Goal: Feedback & Contribution: Contribute content

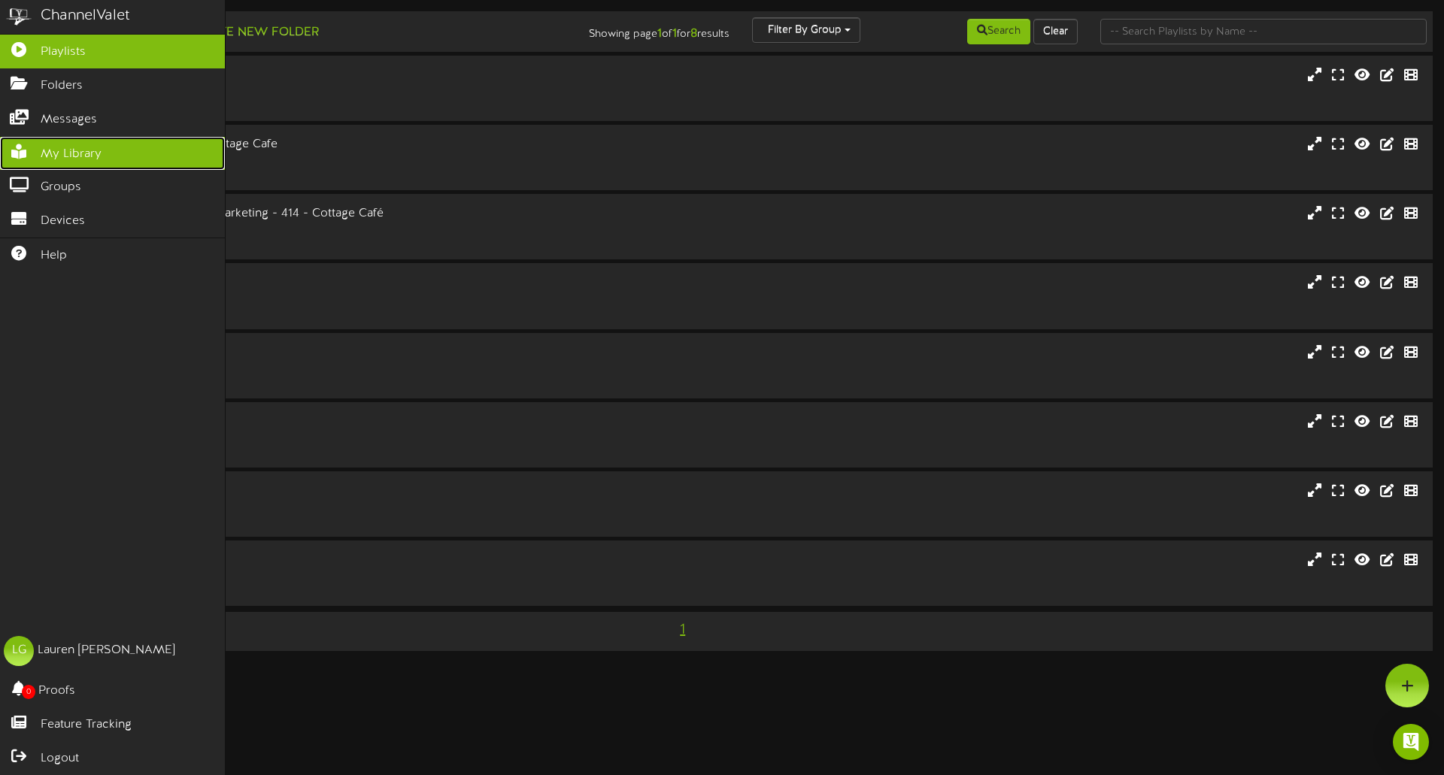
click at [71, 146] on span "My Library" at bounding box center [71, 154] width 61 height 17
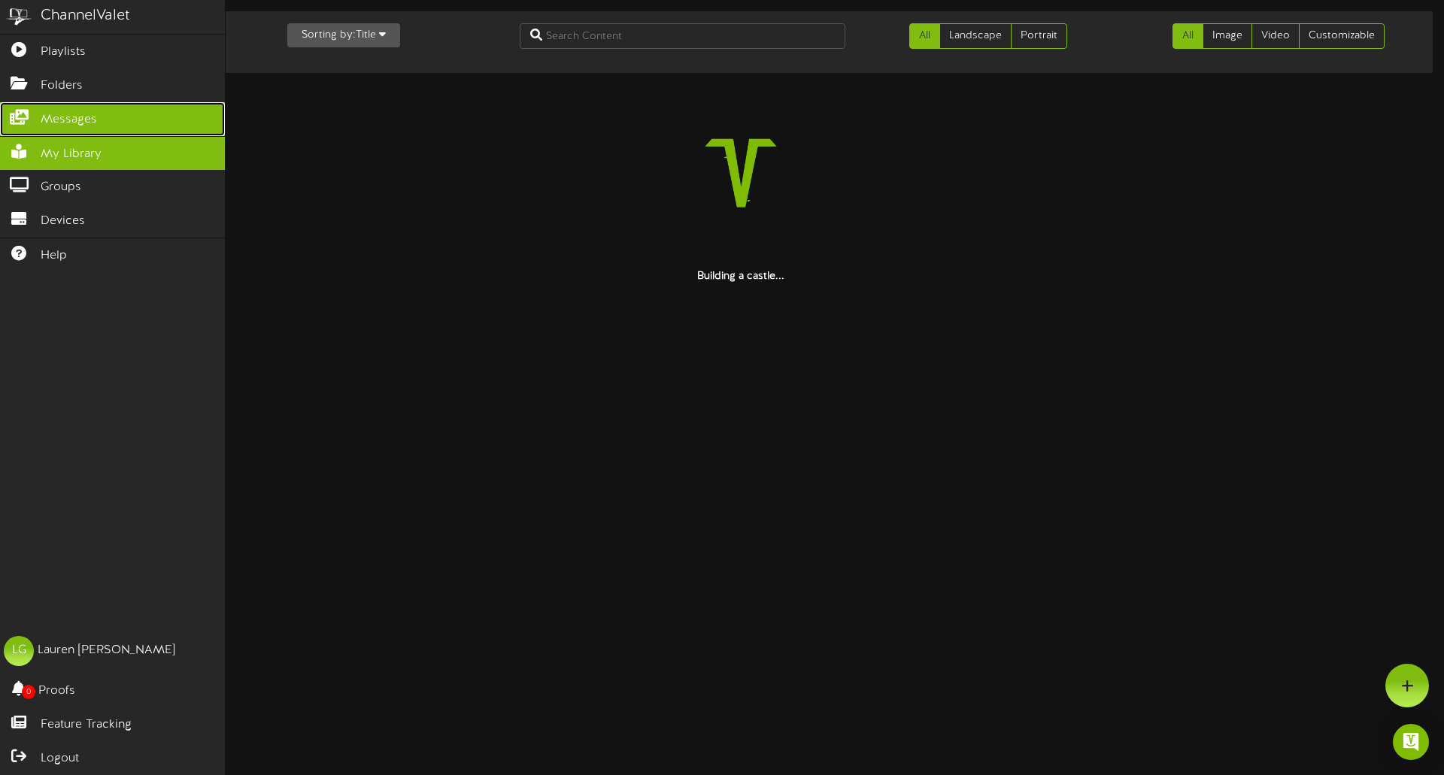
click at [83, 124] on span "Messages" at bounding box center [69, 119] width 56 height 17
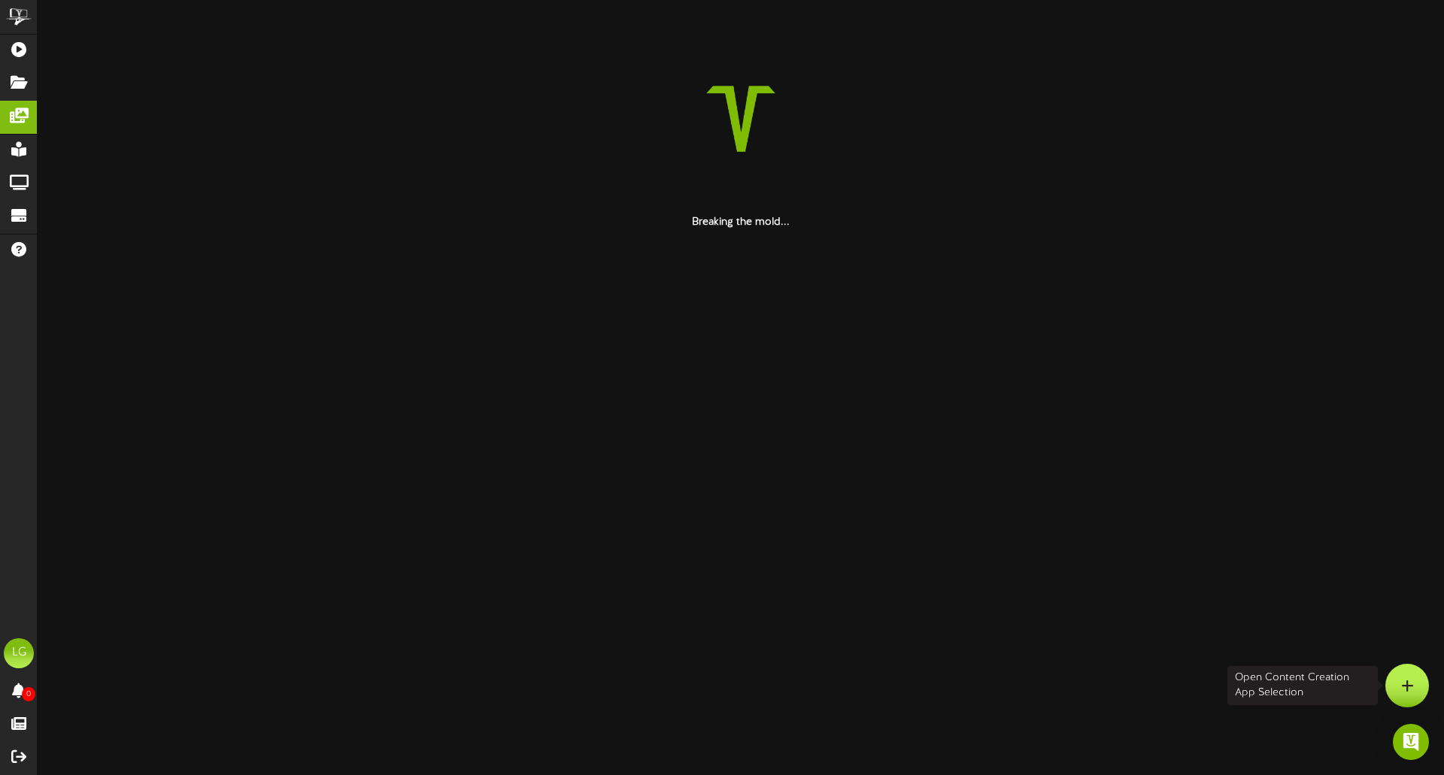
click at [1400, 687] on div at bounding box center [1407, 686] width 44 height 44
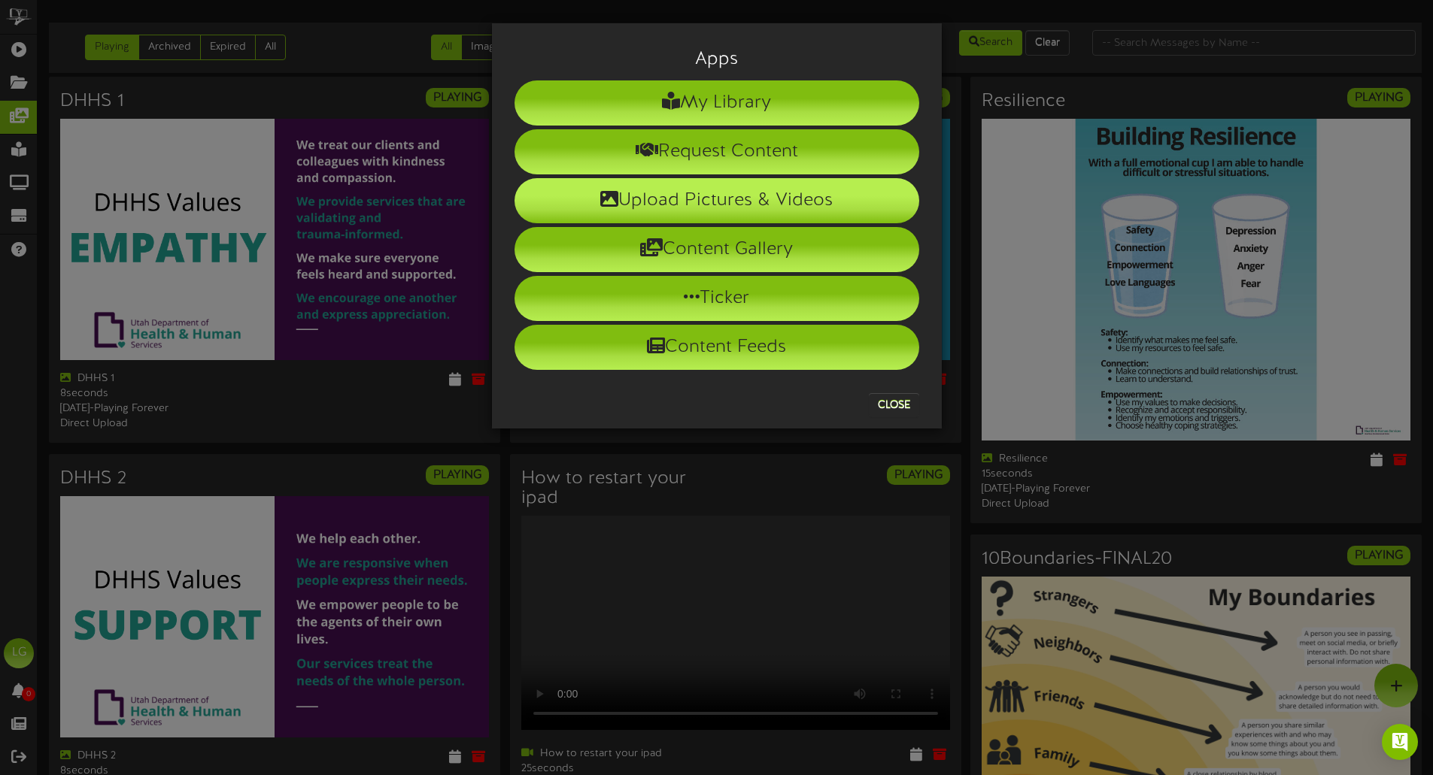
click at [718, 206] on li "Upload Pictures & Videos" at bounding box center [716, 200] width 405 height 45
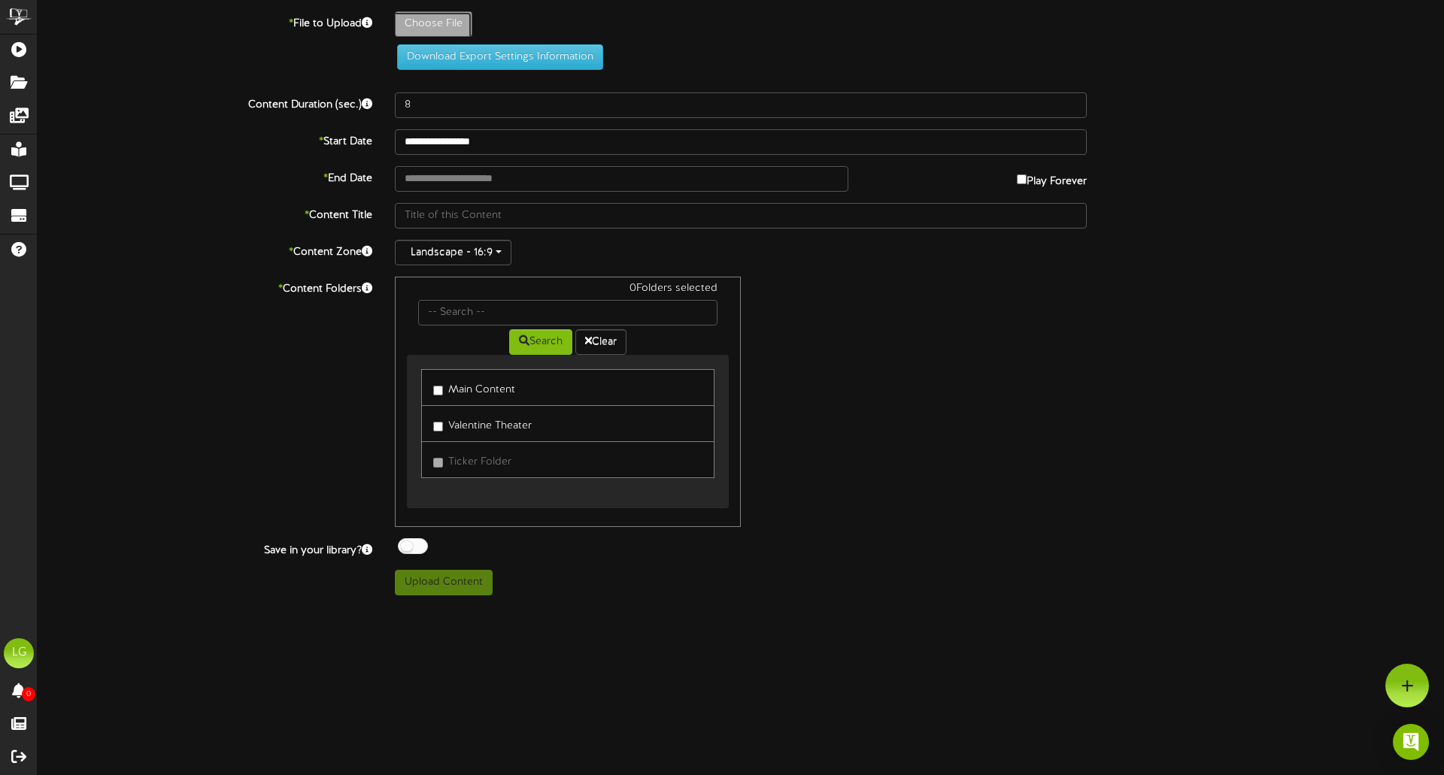
type input "**********"
type input "Screenshot2025-09-04152025"
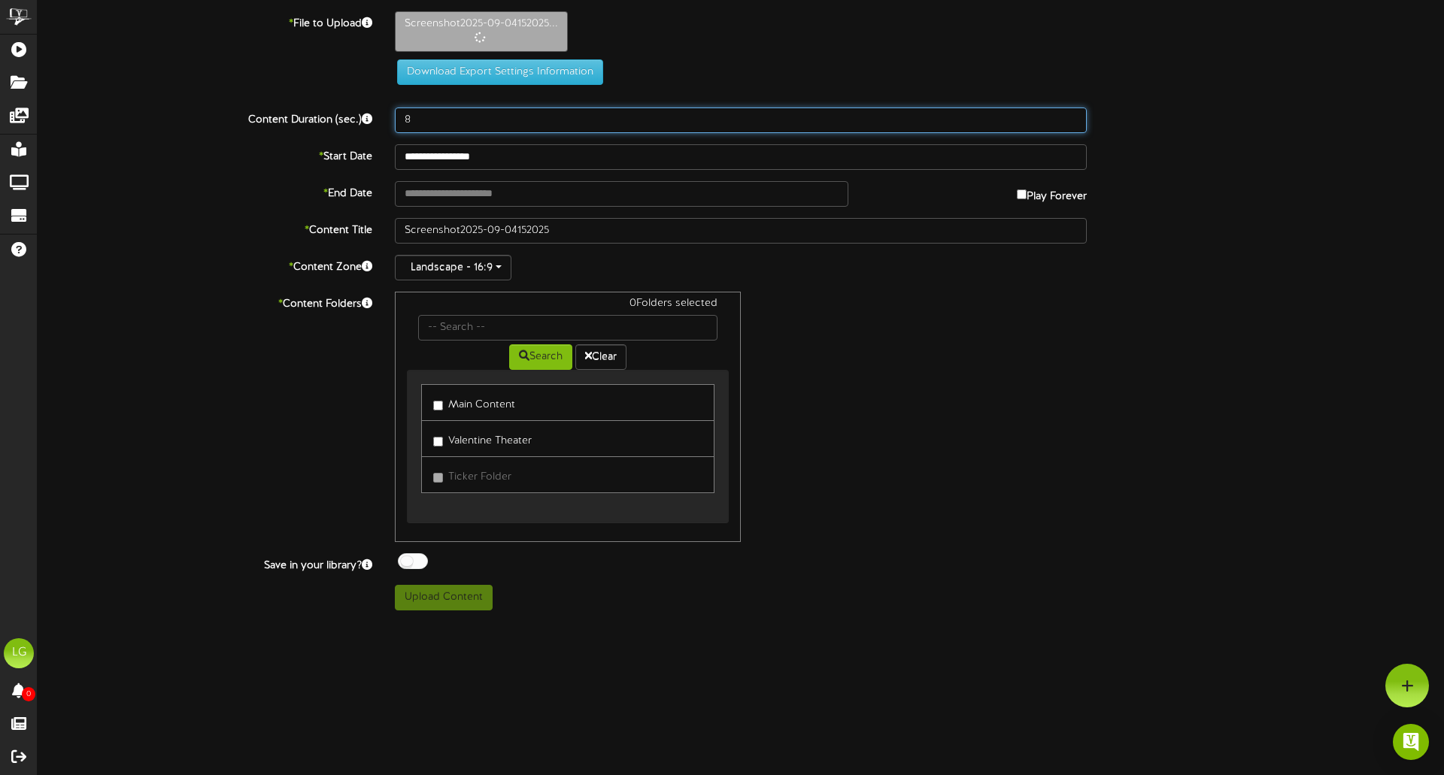
click at [529, 117] on input "8" at bounding box center [741, 121] width 692 height 26
click at [1073, 116] on input "21" at bounding box center [741, 121] width 692 height 26
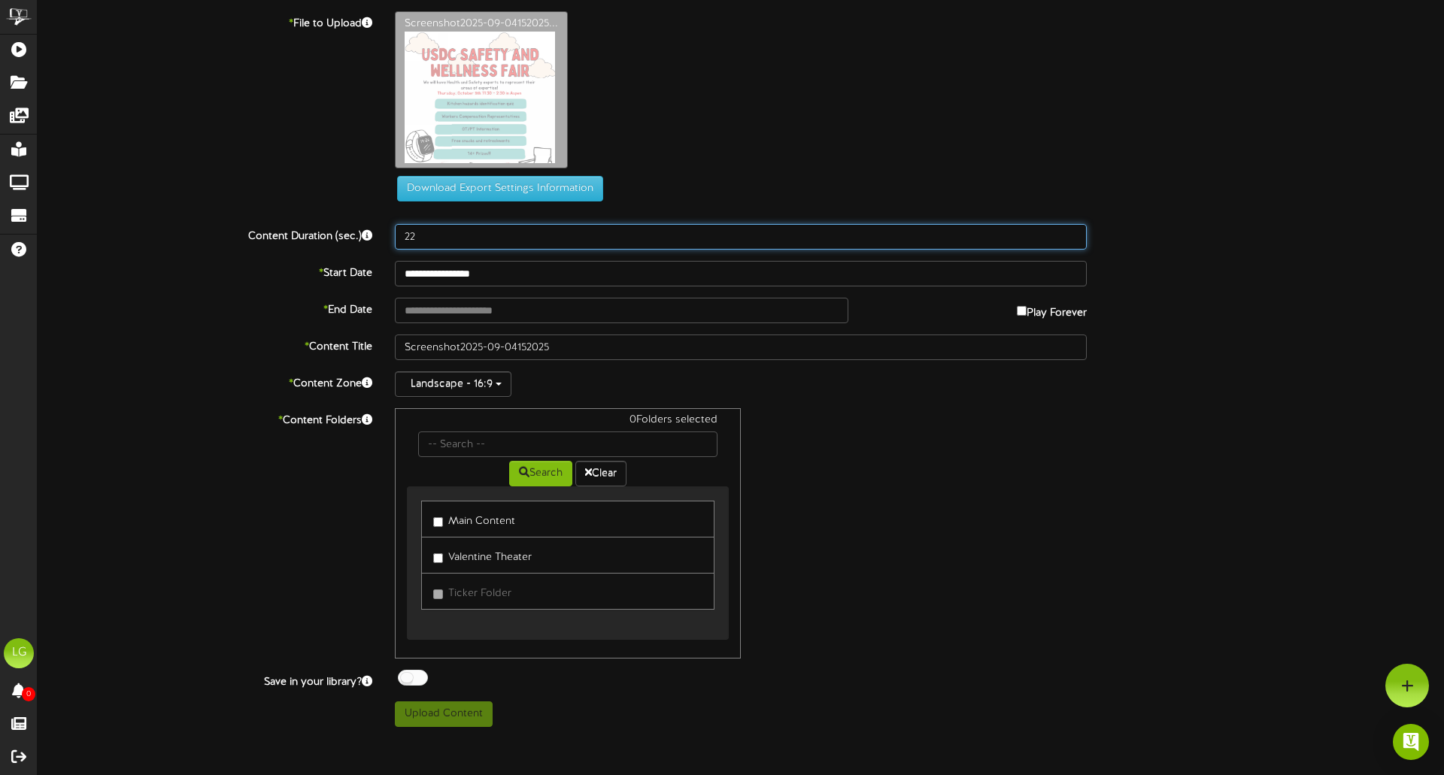
click at [1073, 224] on input "22" at bounding box center [741, 237] width 692 height 26
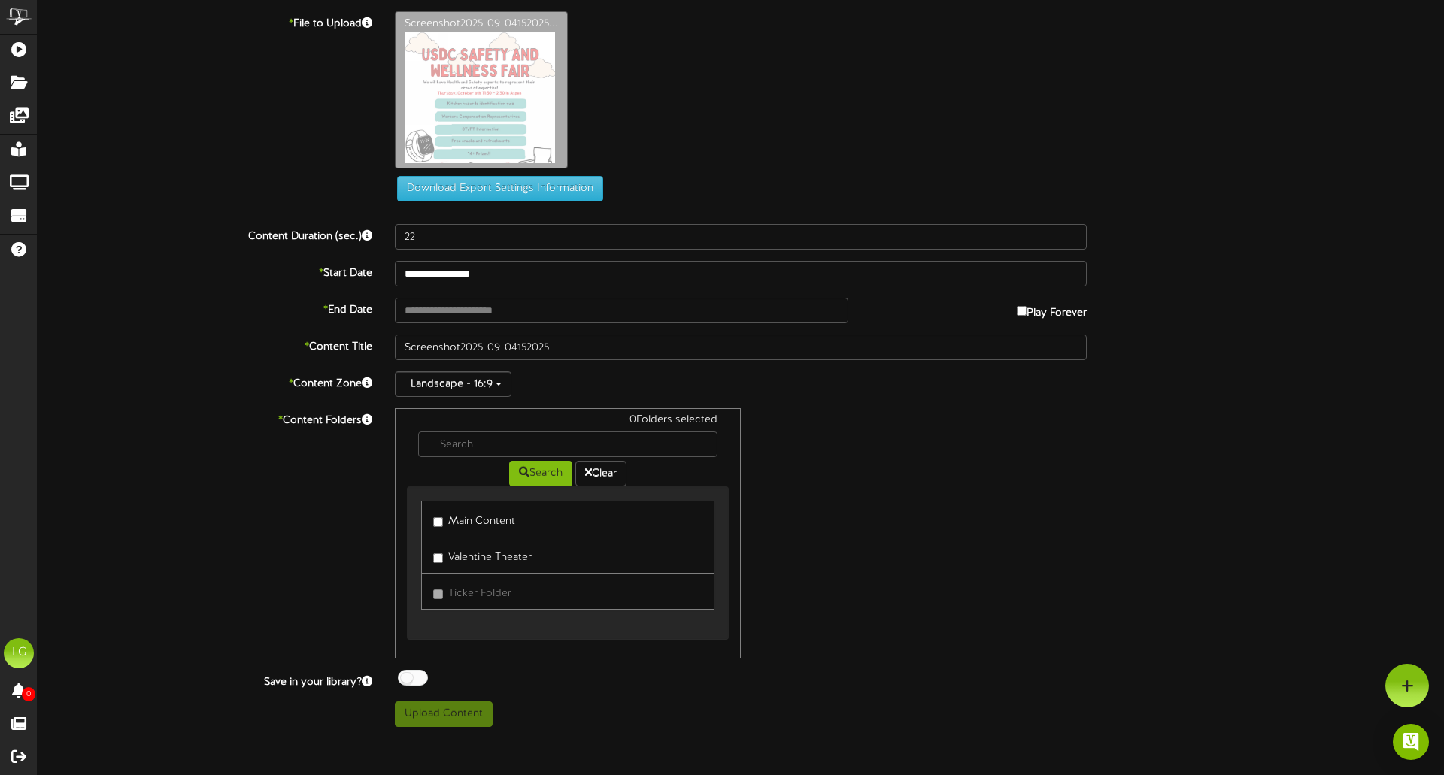
click at [1073, 116] on div "Screenshot2025-09-04152025..." at bounding box center [920, 93] width 1072 height 165
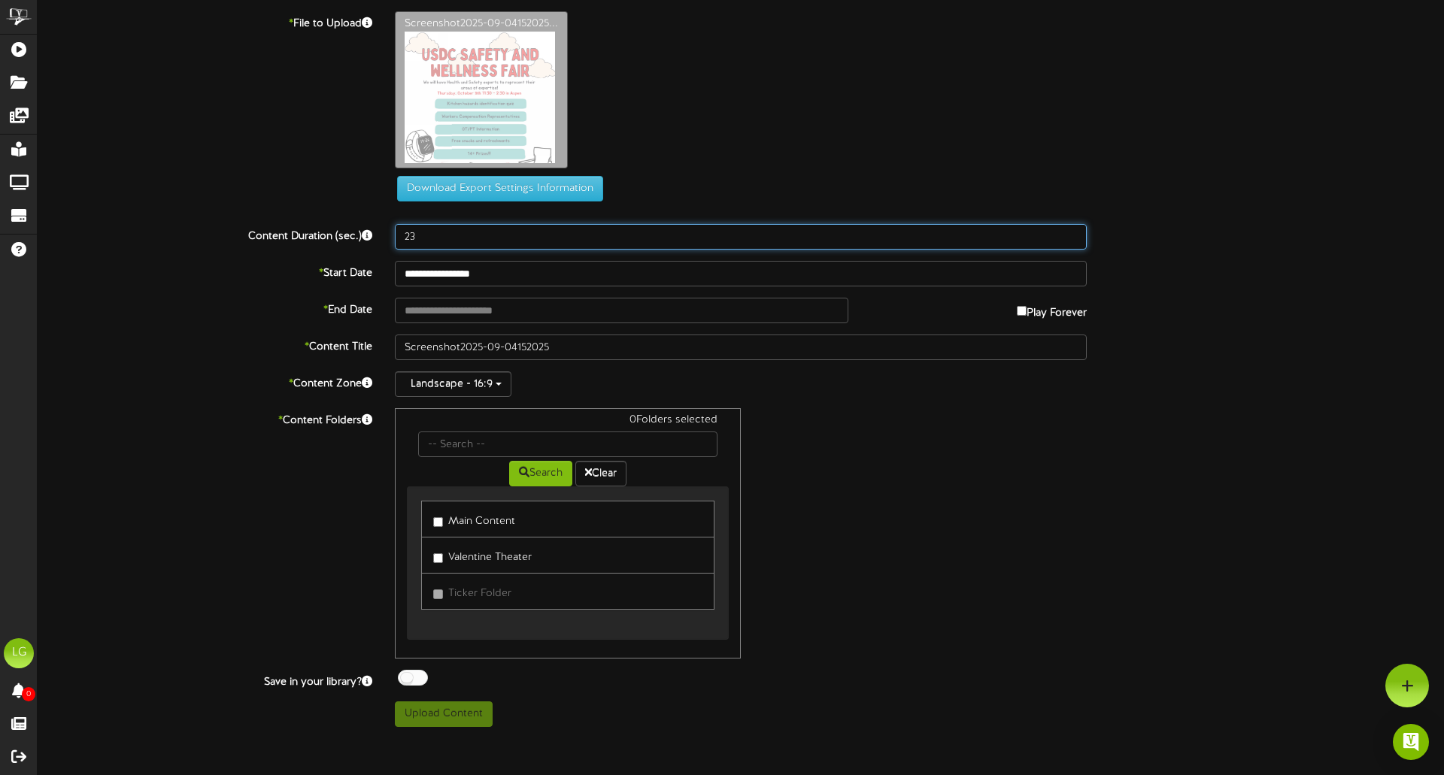
click at [1069, 233] on input "23" at bounding box center [741, 237] width 692 height 26
click at [1068, 233] on input "24" at bounding box center [741, 237] width 692 height 26
click at [1068, 233] on input "25" at bounding box center [741, 237] width 692 height 26
click at [1068, 233] on input "26" at bounding box center [741, 237] width 692 height 26
click at [1068, 233] on input "27" at bounding box center [741, 237] width 692 height 26
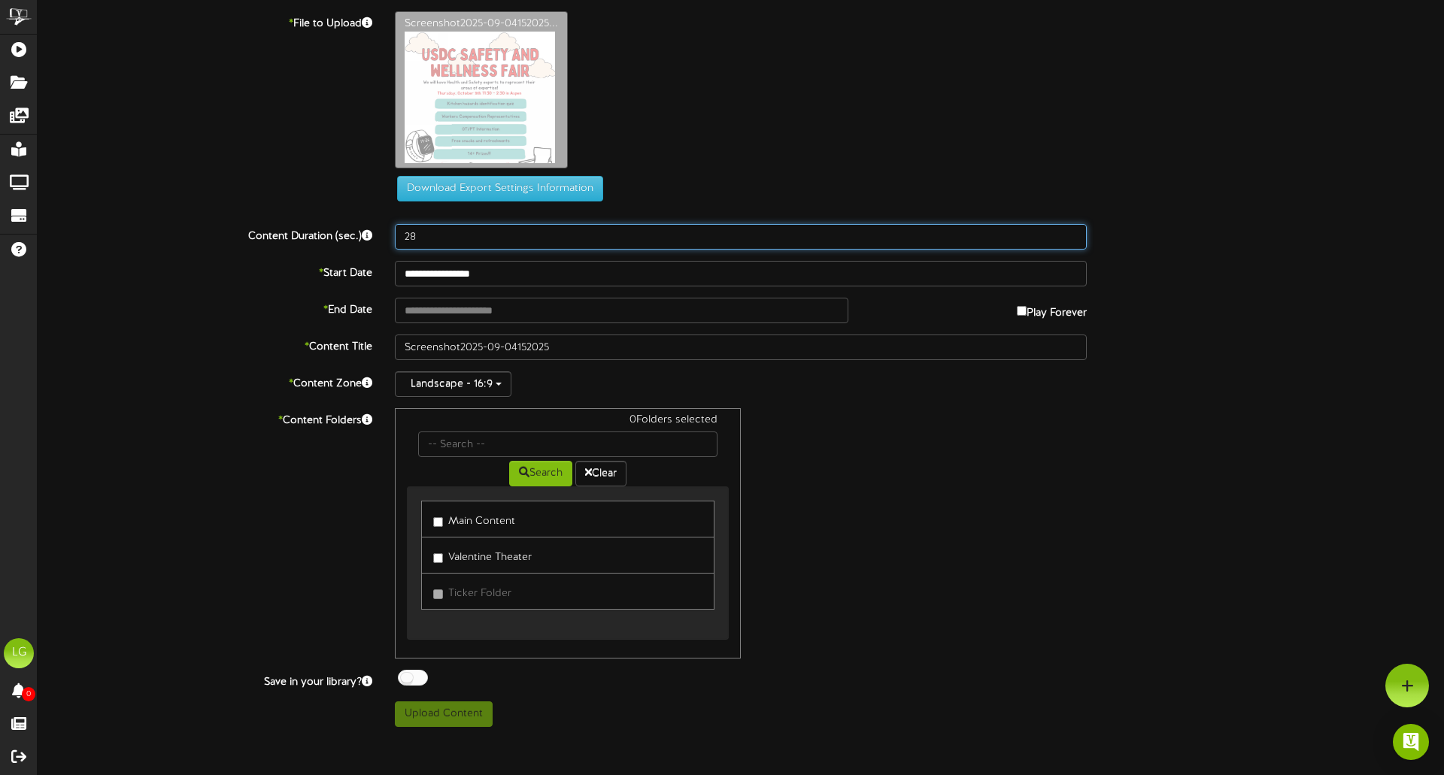
type input "28"
click at [1068, 234] on input "28" at bounding box center [741, 237] width 692 height 26
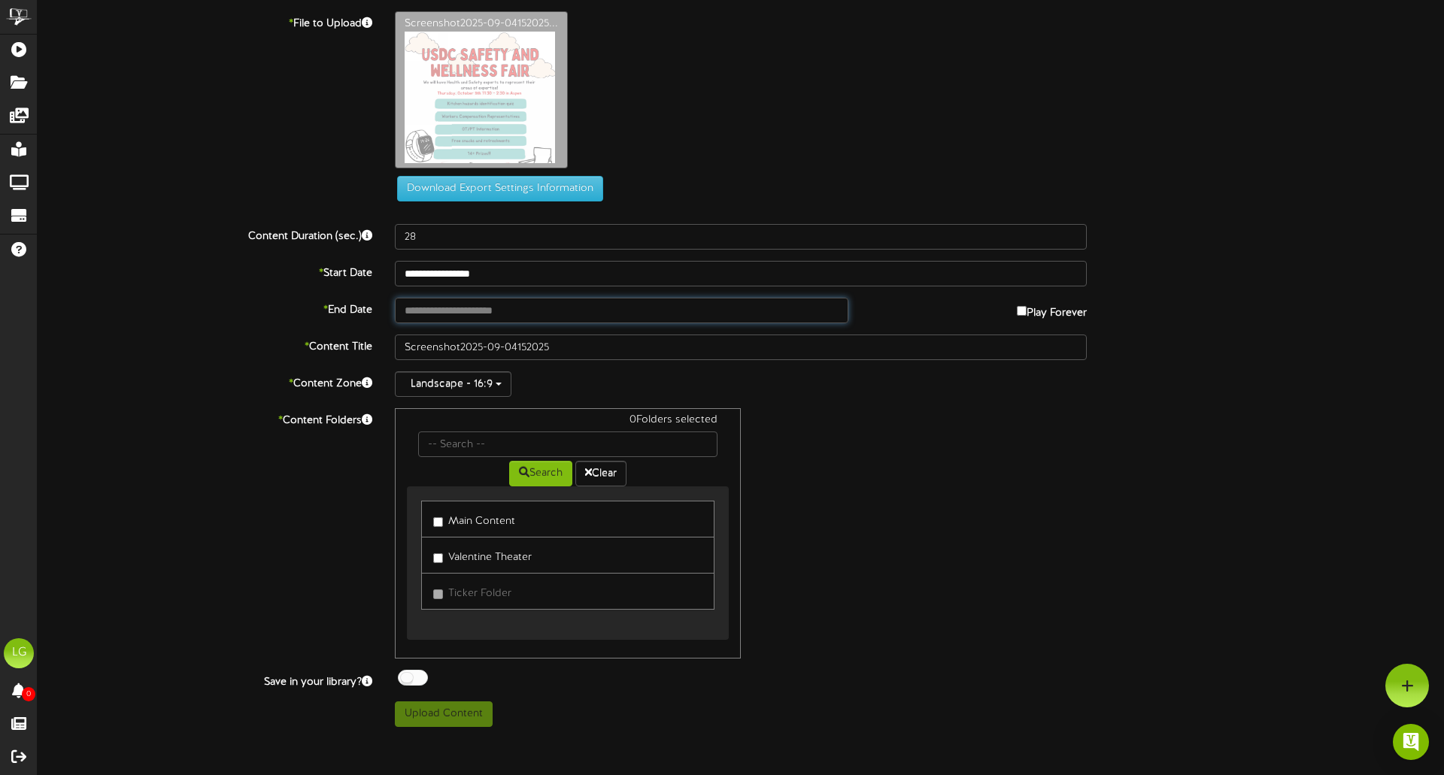
click at [581, 308] on input "text" at bounding box center [622, 311] width 454 height 26
type input "**********"
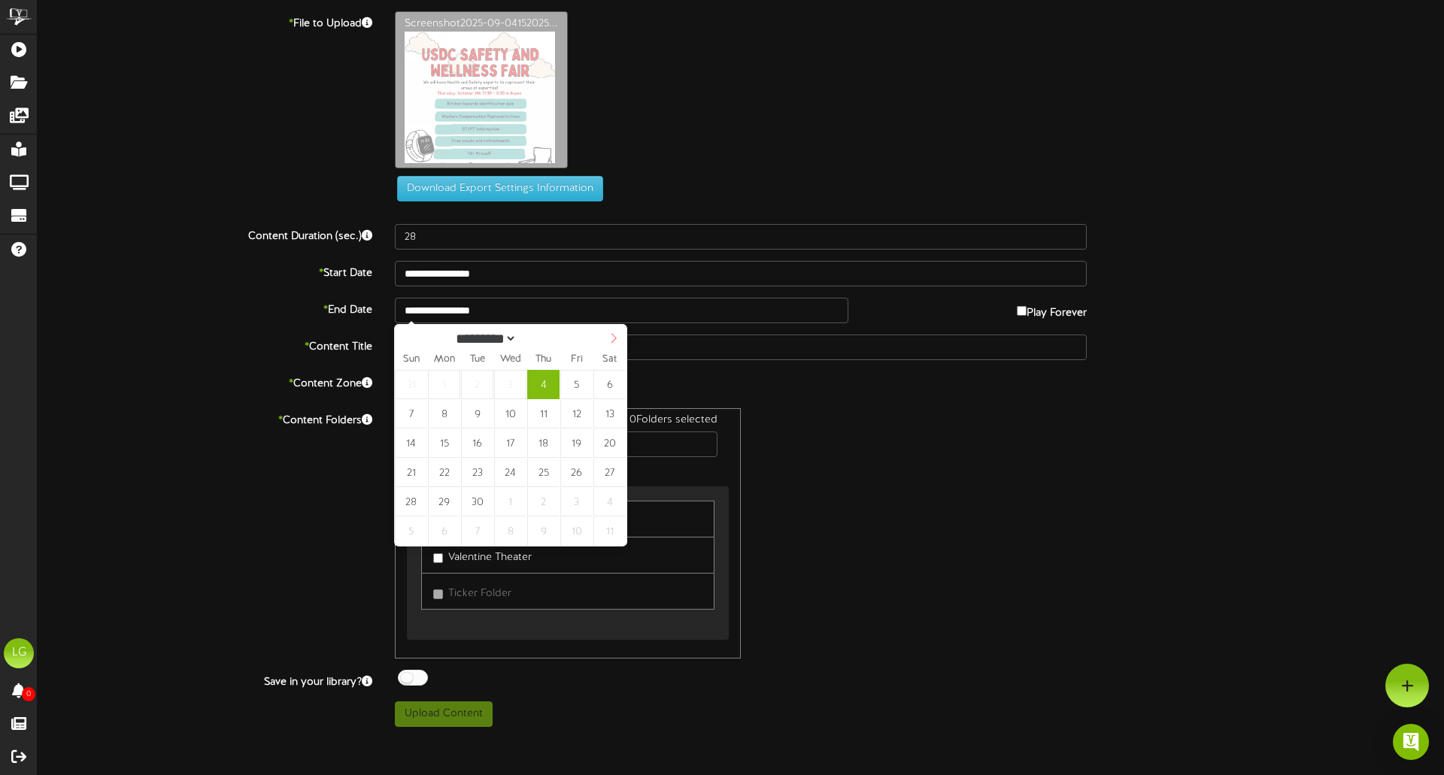
select select "*"
click at [614, 347] on span at bounding box center [614, 338] width 26 height 26
type input "**********"
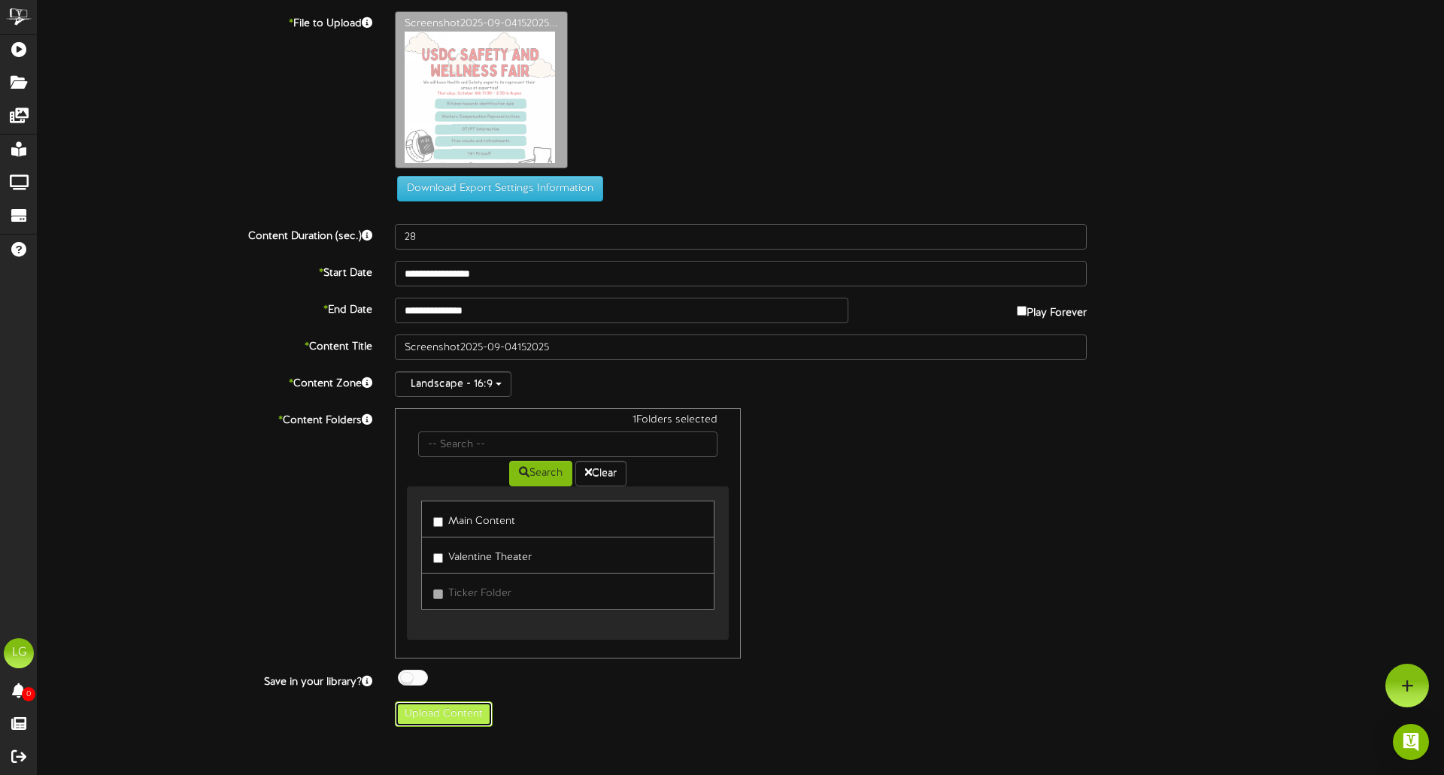
click at [451, 715] on button "Upload Content" at bounding box center [444, 715] width 98 height 26
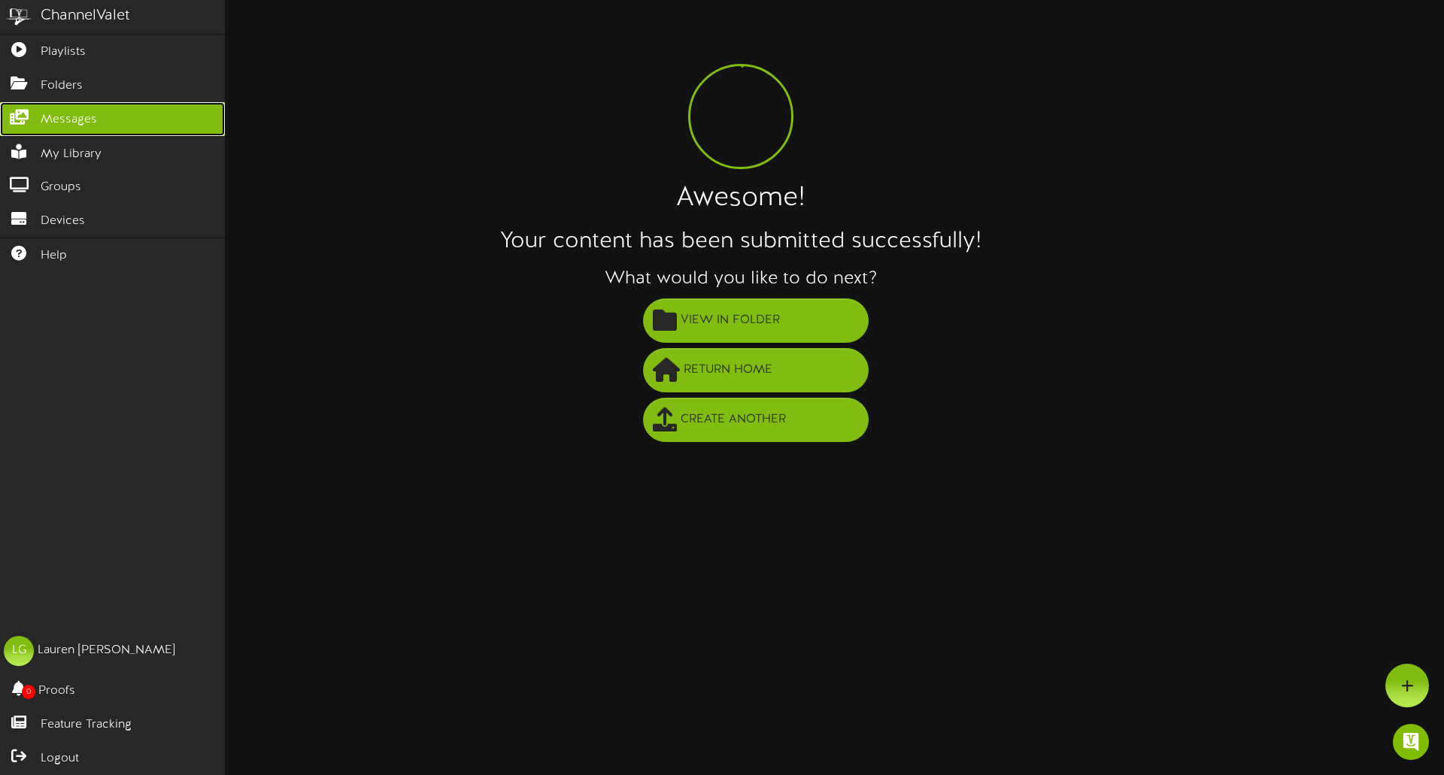
click at [76, 111] on span "Messages" at bounding box center [69, 119] width 56 height 17
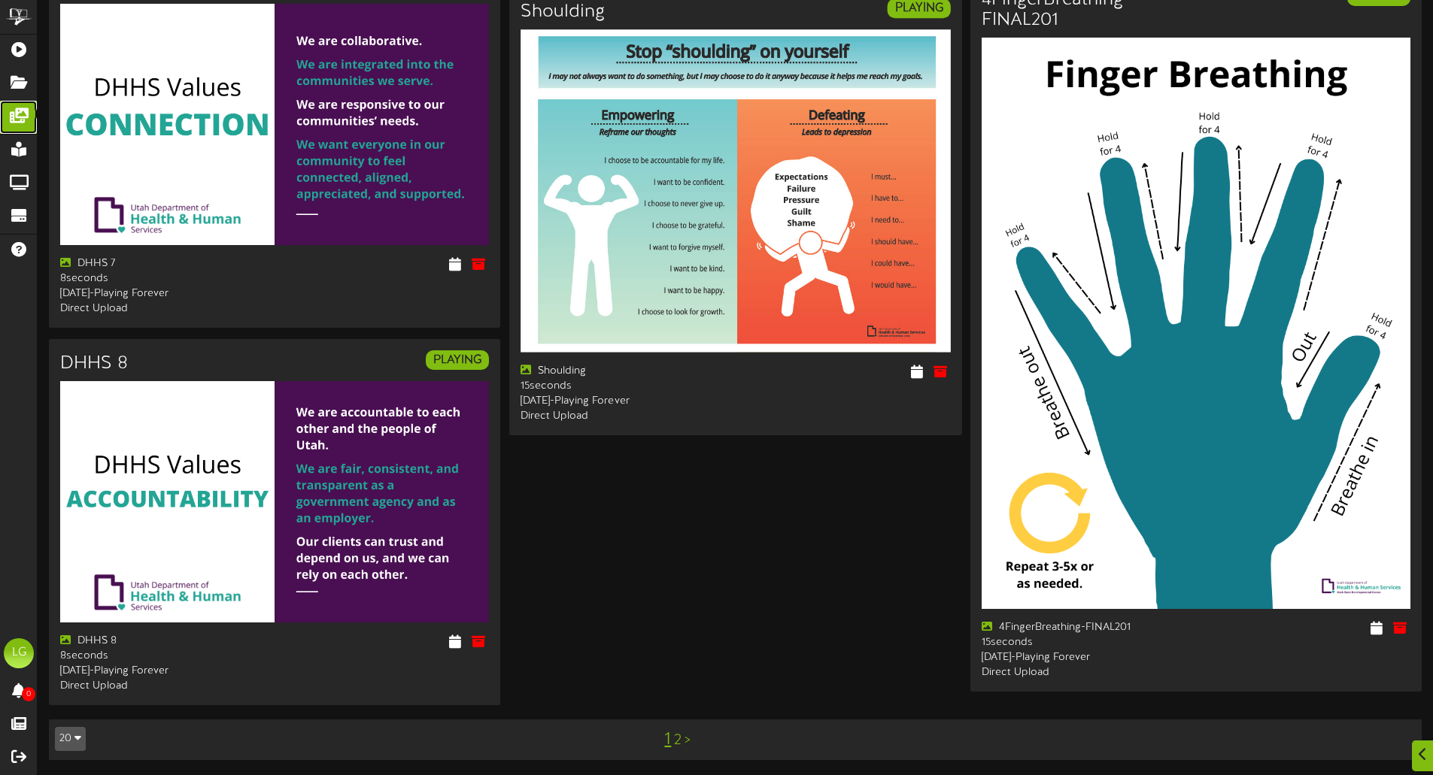
scroll to position [2380, 0]
click at [687, 742] on link ">" at bounding box center [687, 741] width 6 height 17
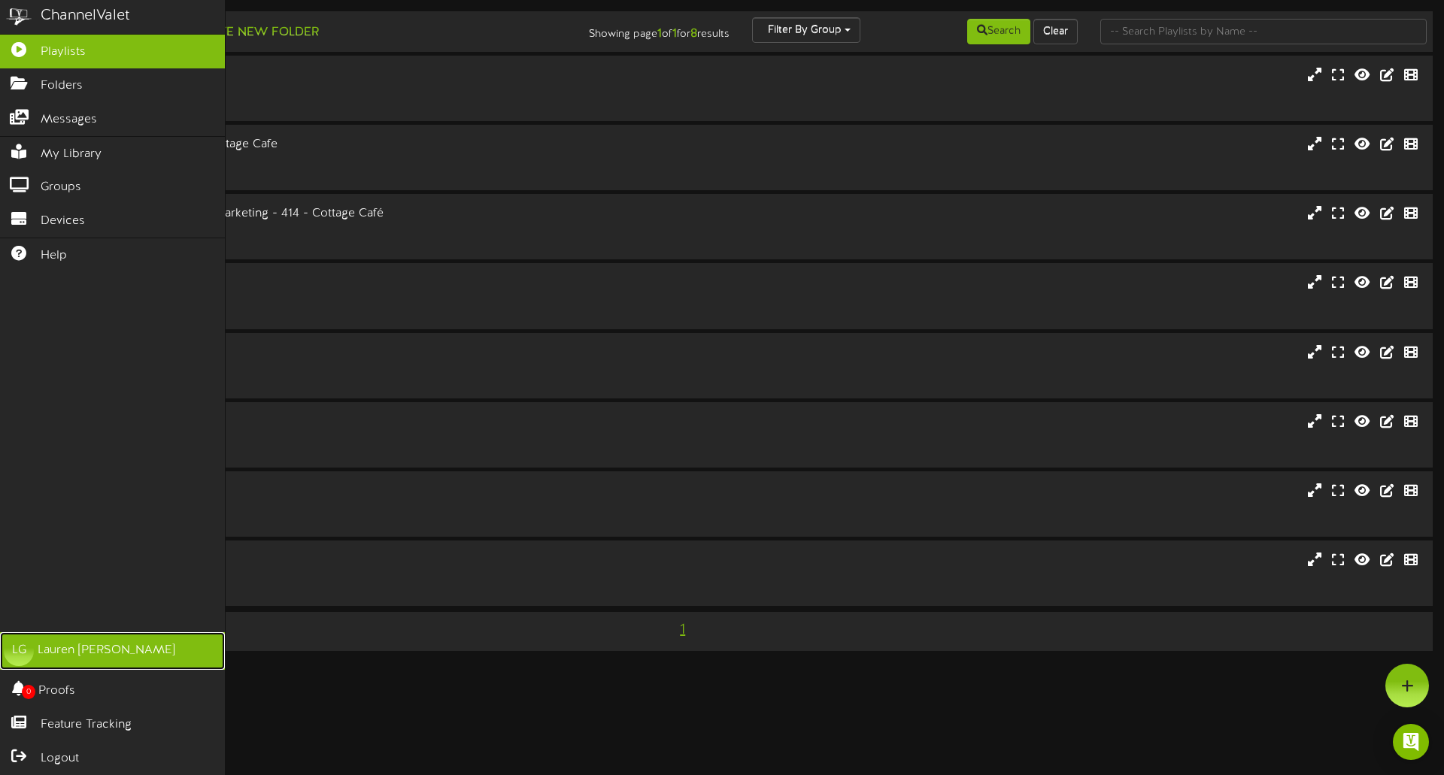
click at [44, 660] on div "Lauren Gutierrez" at bounding box center [107, 650] width 138 height 17
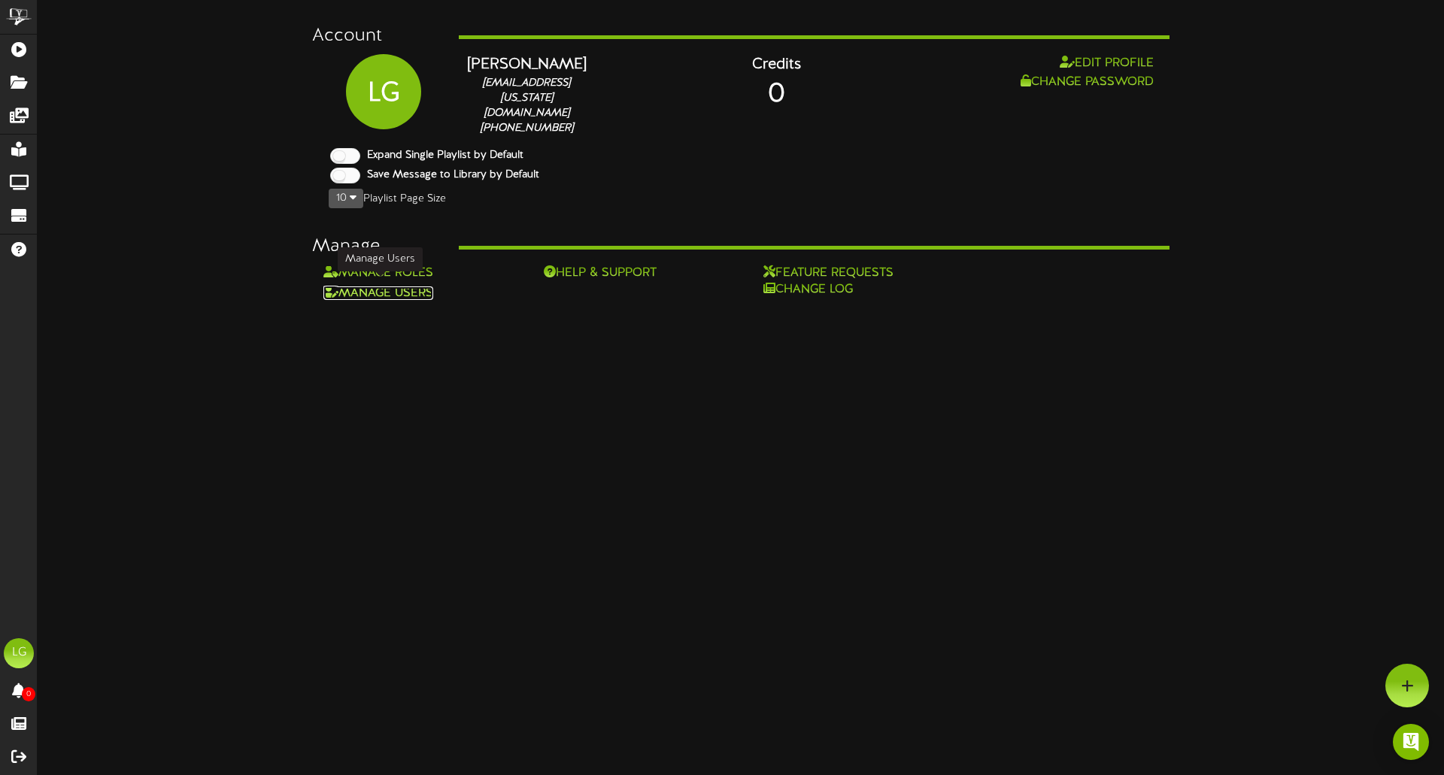
click at [387, 290] on link "Manage Users" at bounding box center [378, 294] width 110 height 14
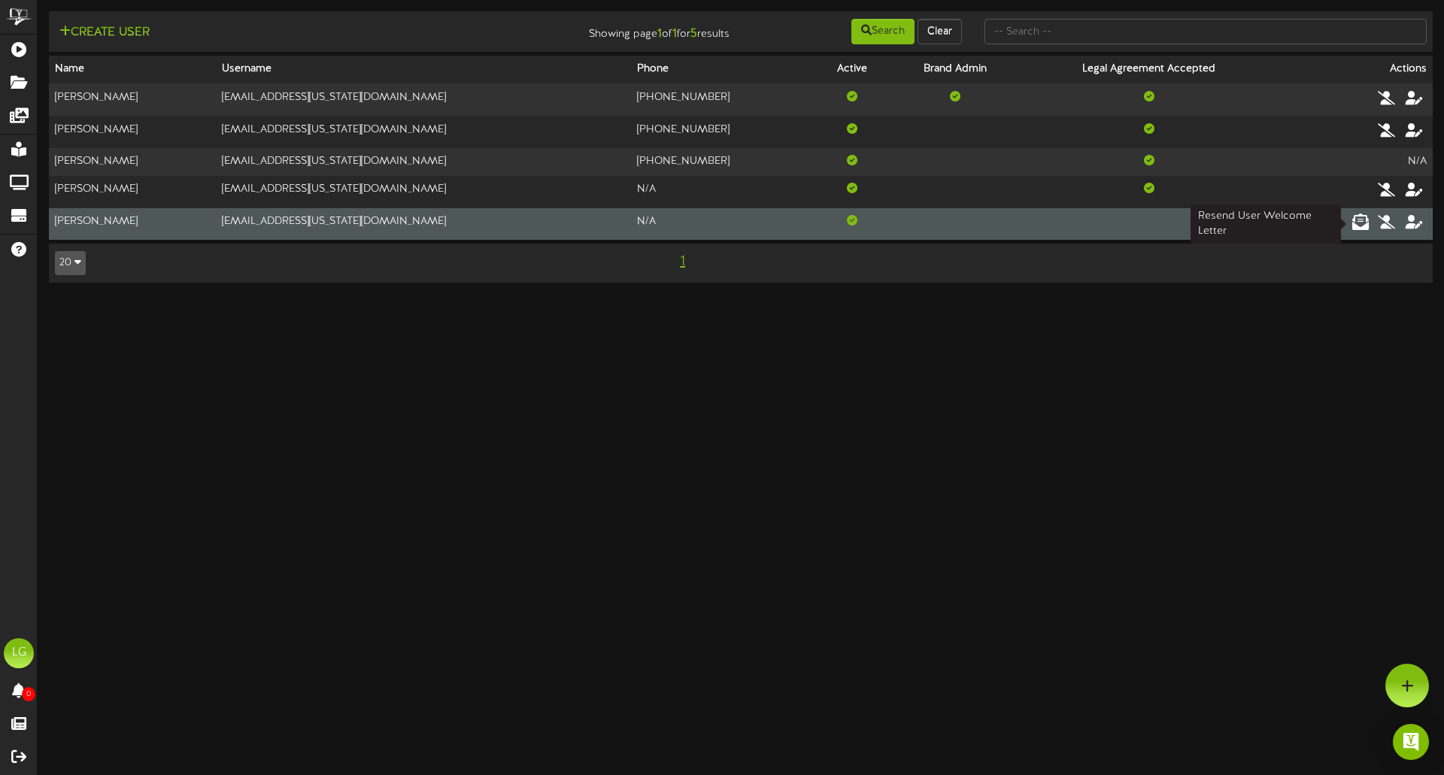
click at [1366, 223] on icon at bounding box center [1360, 222] width 17 height 17
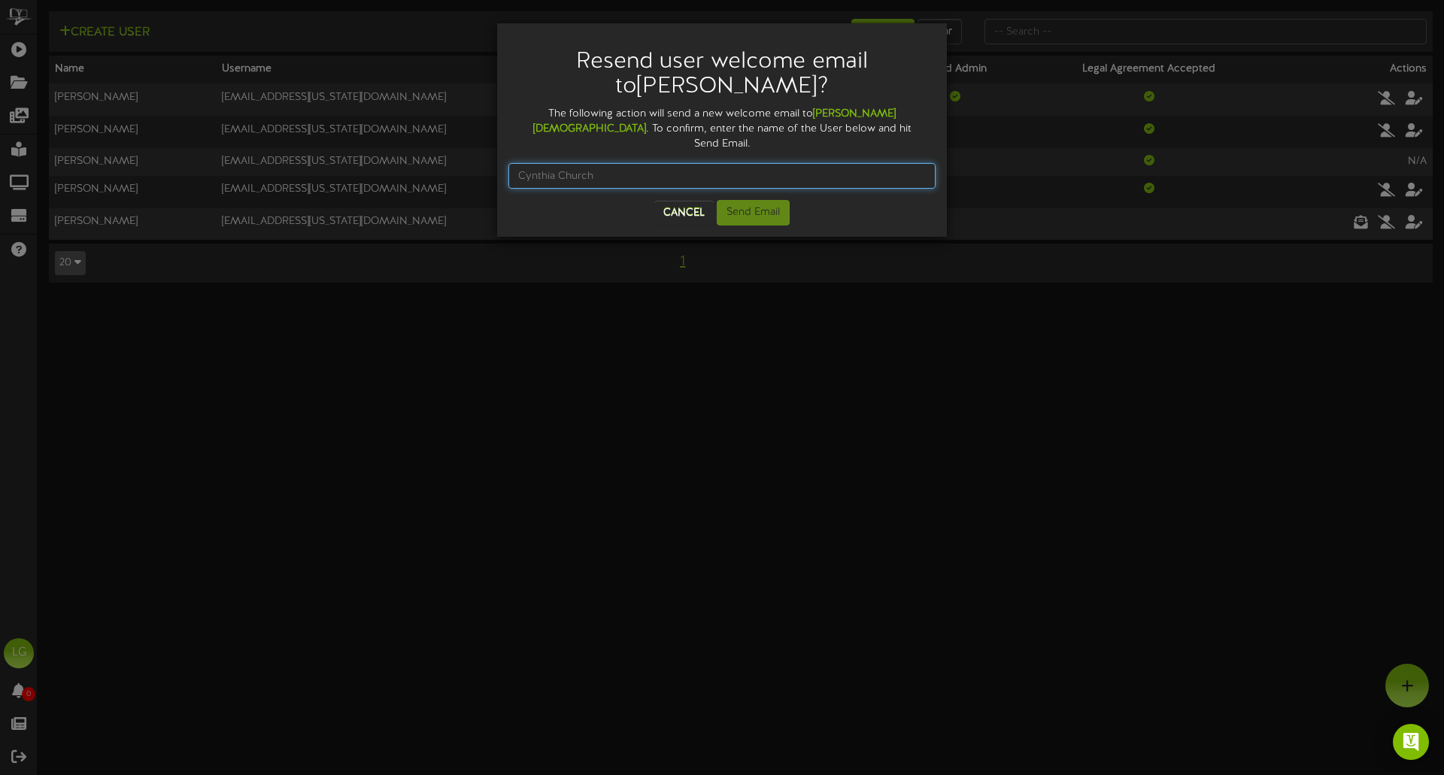
click at [862, 166] on input "text" at bounding box center [721, 176] width 427 height 26
type input "Cynthia Church"
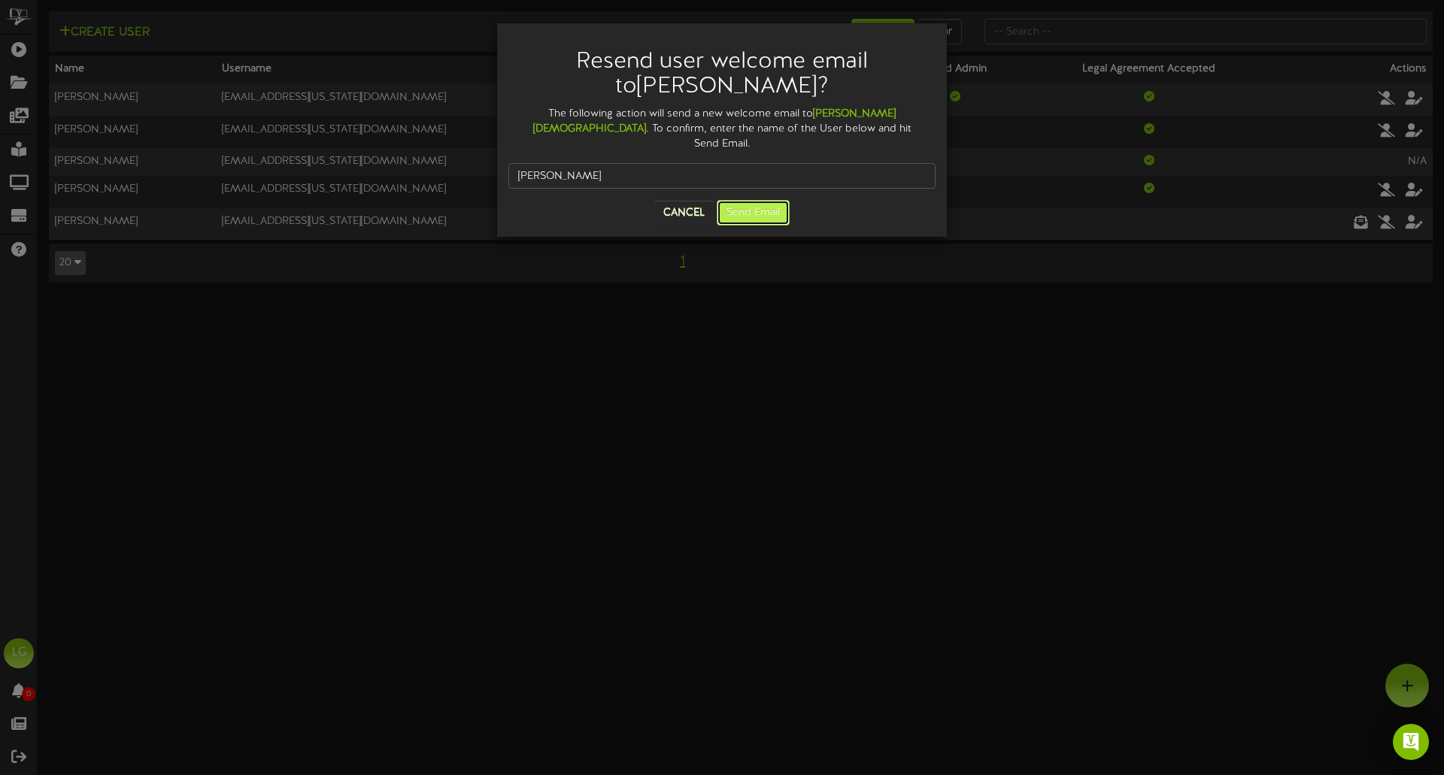
click at [768, 201] on button "Send Email" at bounding box center [753, 213] width 73 height 26
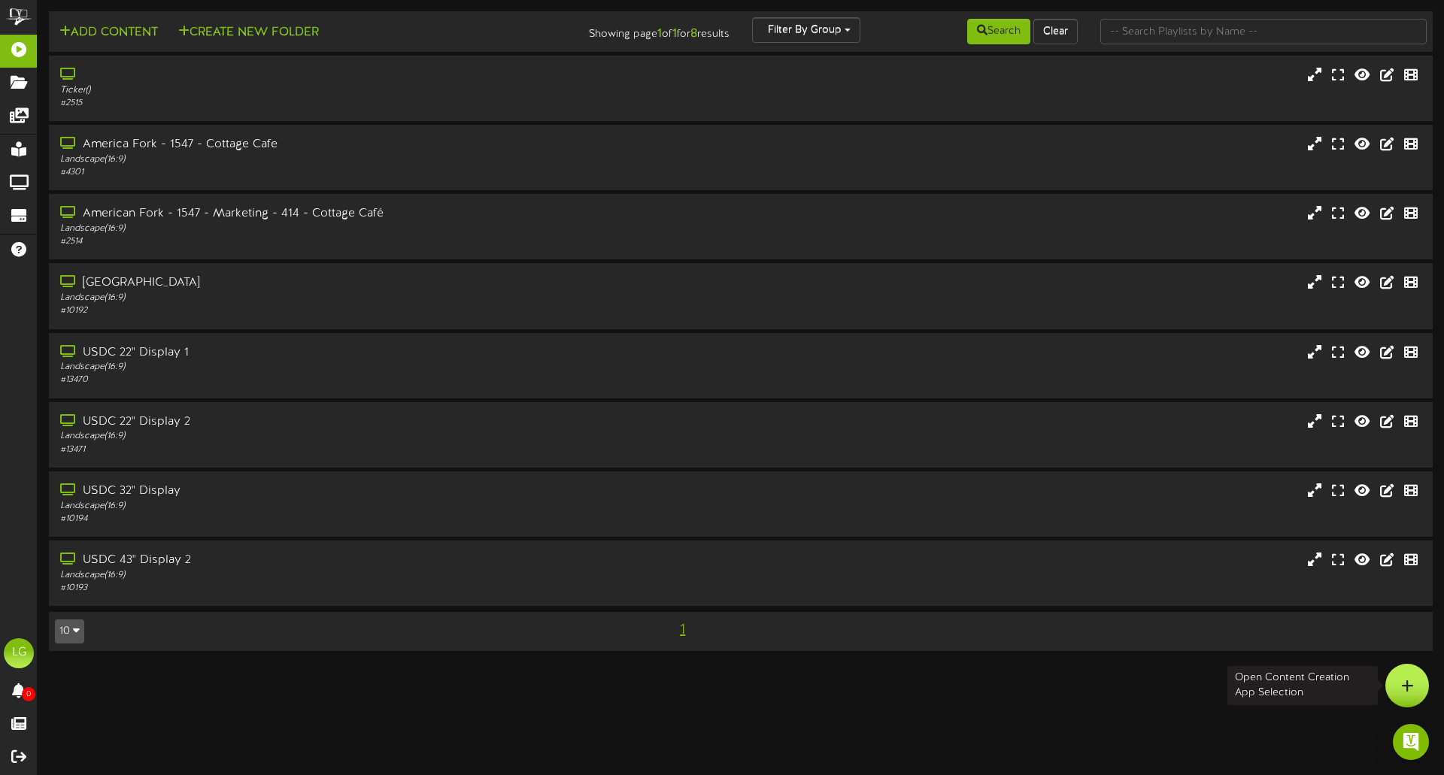
click at [1409, 675] on div at bounding box center [1407, 686] width 44 height 44
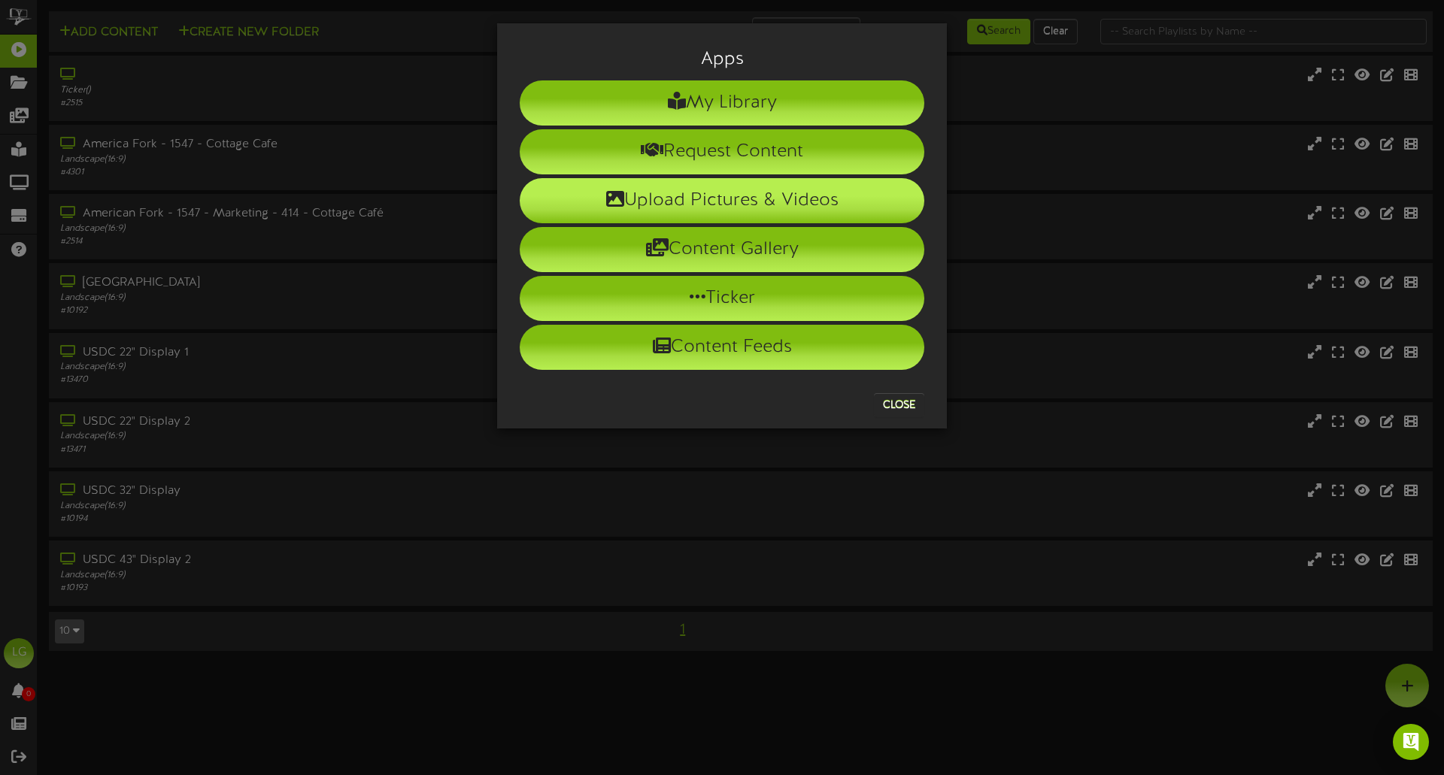
click at [807, 195] on li "Upload Pictures & Videos" at bounding box center [722, 200] width 405 height 45
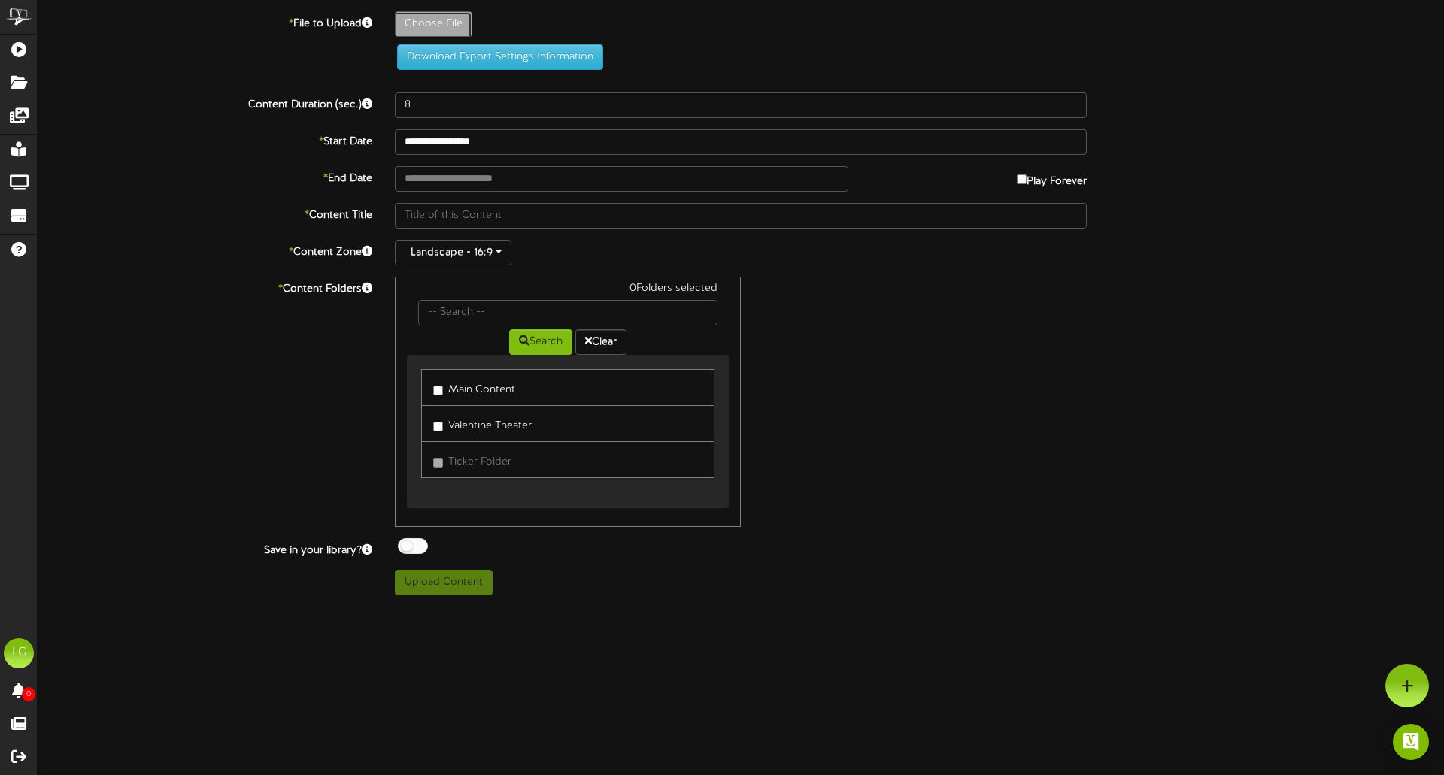
type input "**********"
type input "Screenshot2025-09-04152625"
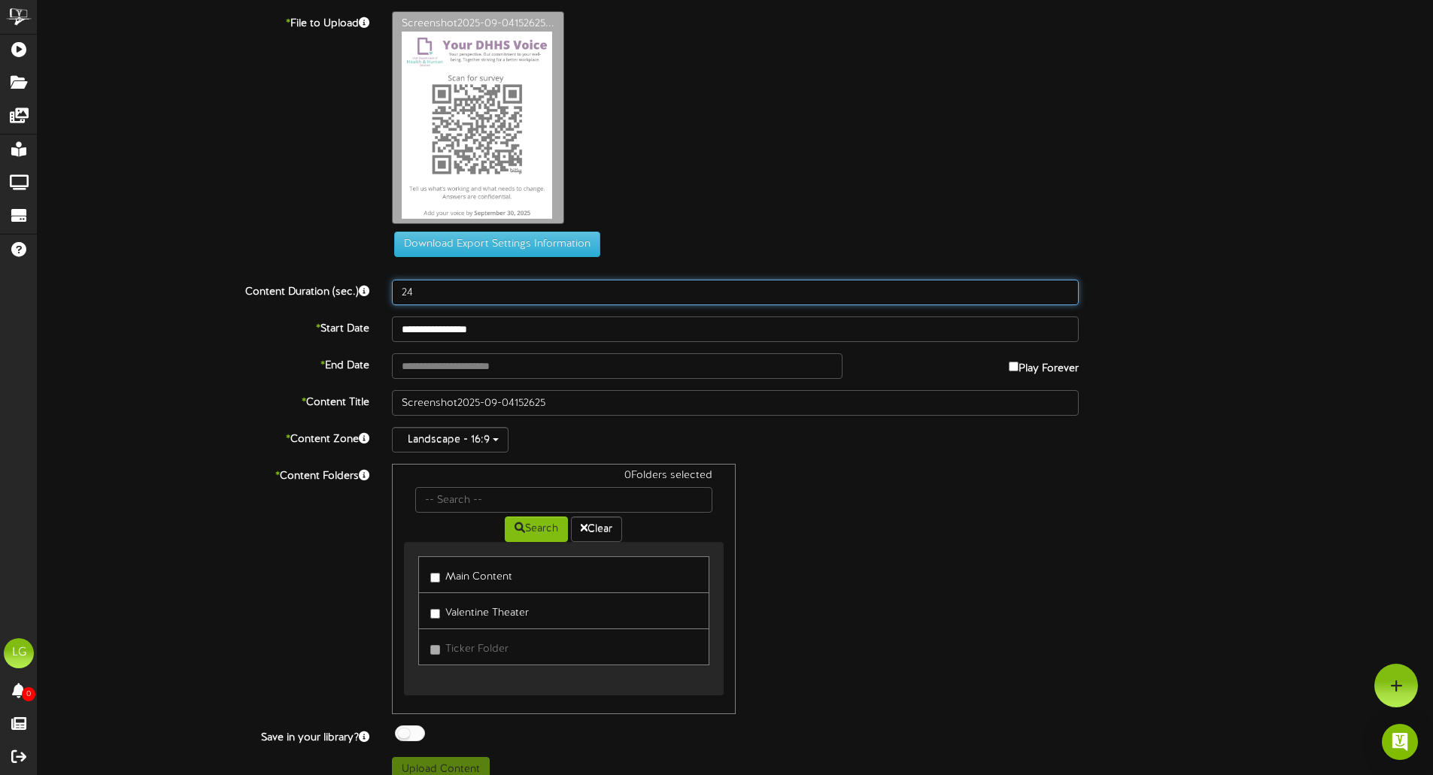
click at [1065, 289] on input "24" at bounding box center [735, 293] width 687 height 26
click at [1065, 289] on input "25" at bounding box center [735, 293] width 687 height 26
click at [1065, 289] on input "26" at bounding box center [735, 293] width 687 height 26
click at [1065, 296] on input "25" at bounding box center [735, 293] width 687 height 26
type input "24"
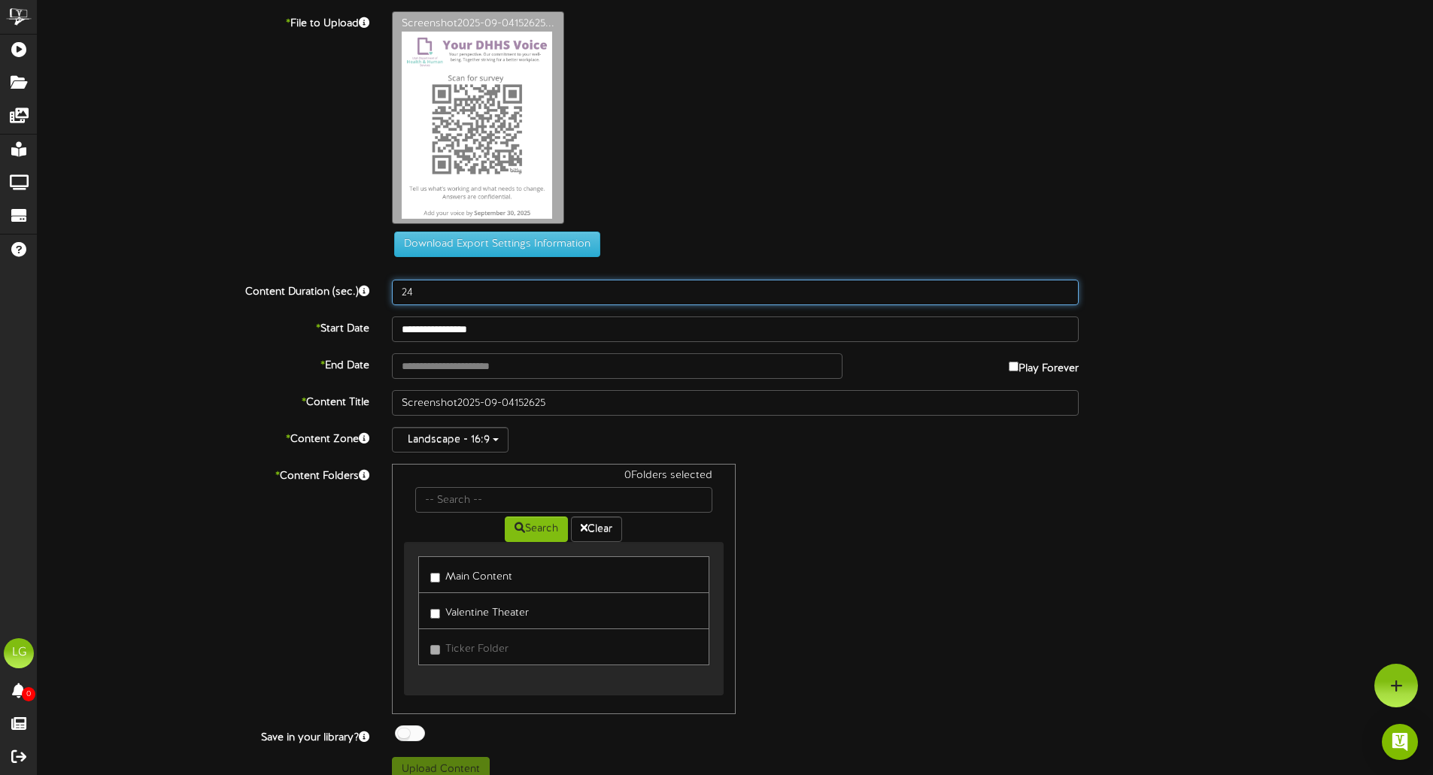
click at [1065, 296] on input "24" at bounding box center [735, 293] width 687 height 26
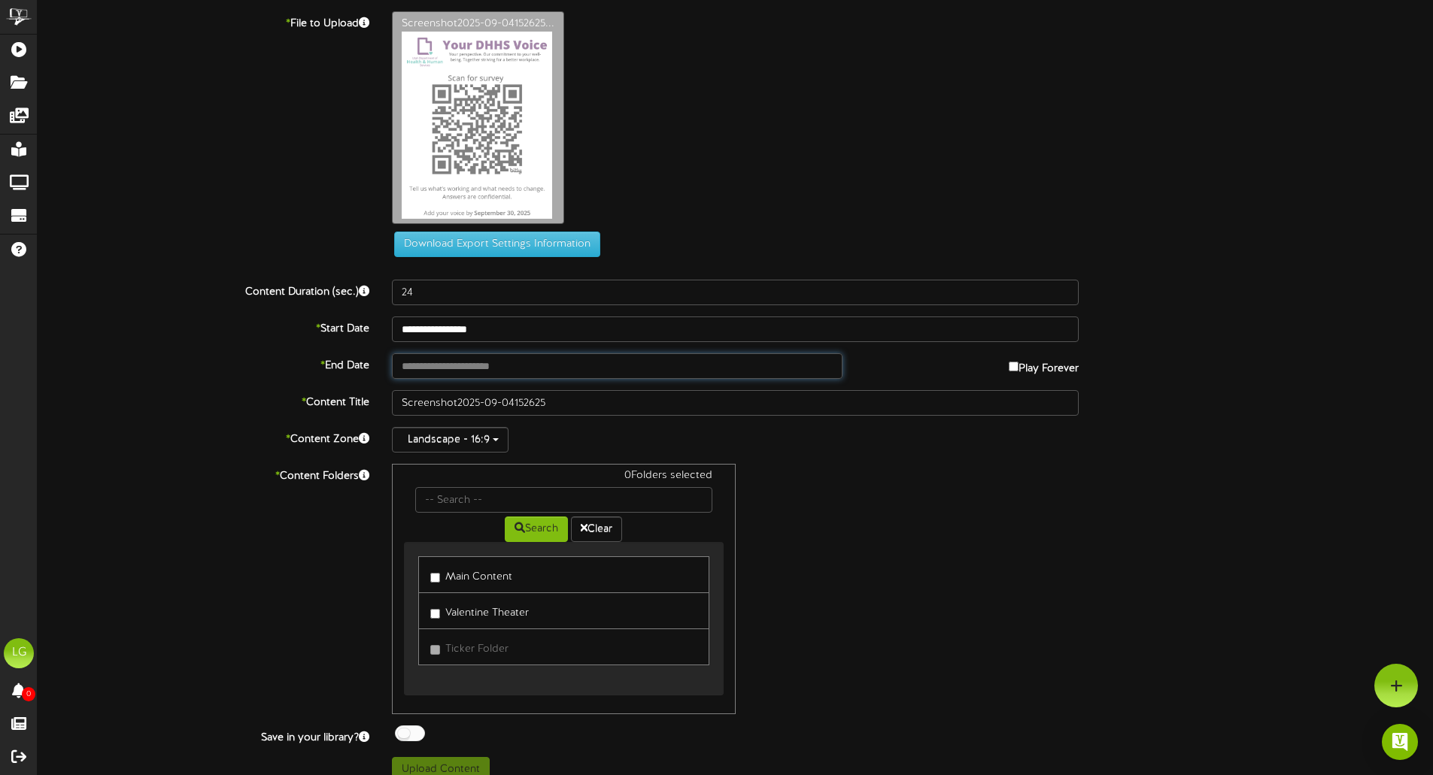
click at [476, 370] on input "text" at bounding box center [617, 366] width 450 height 26
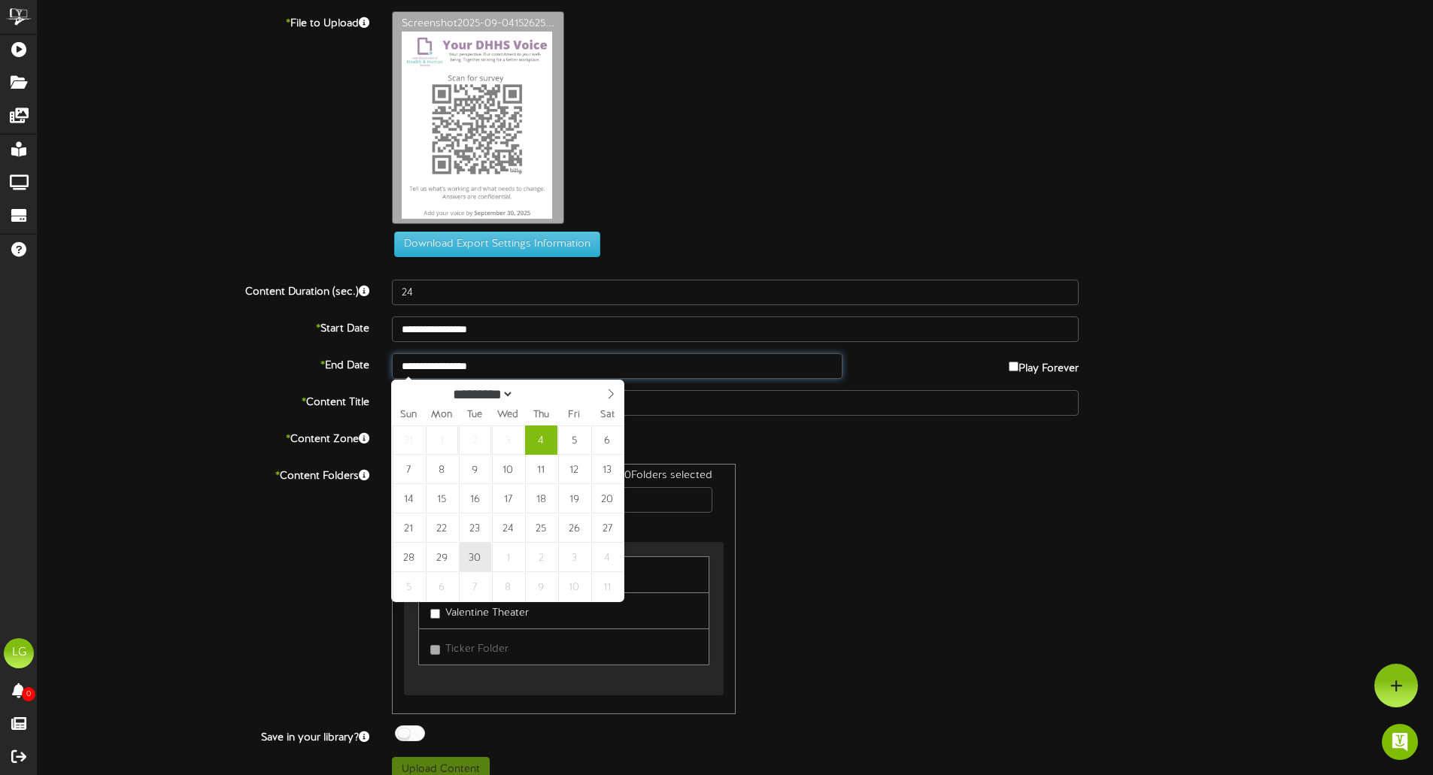
type input "**********"
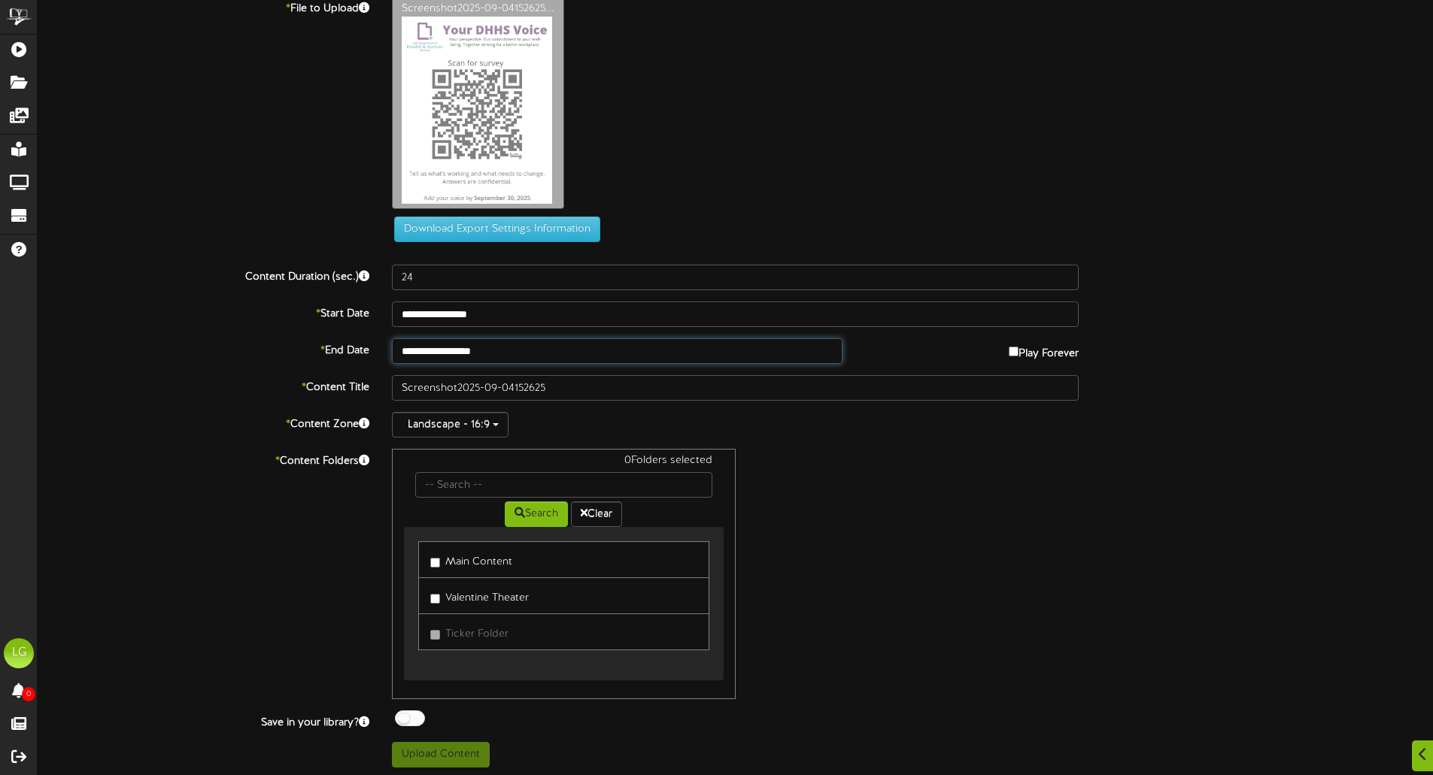
scroll to position [19, 0]
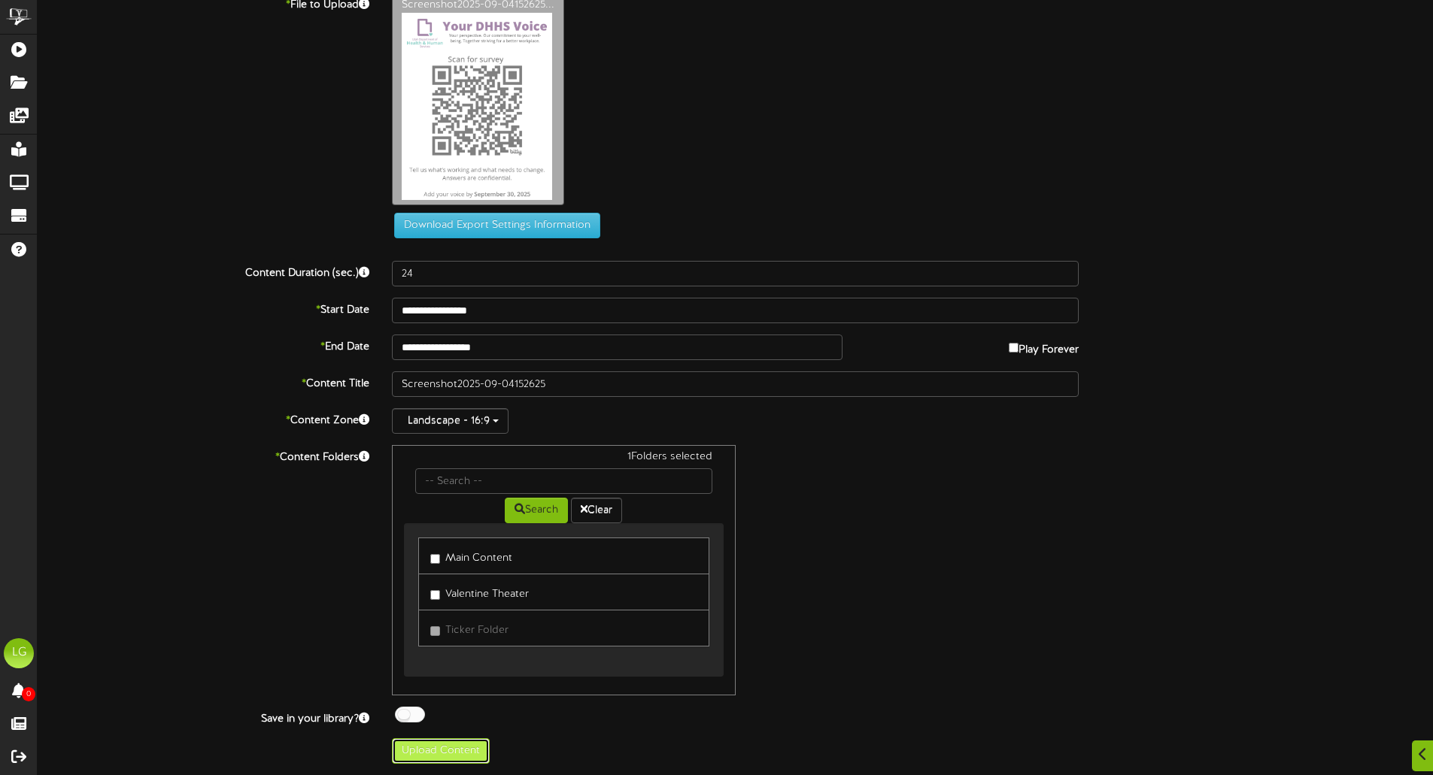
click at [446, 742] on button "Upload Content" at bounding box center [441, 752] width 98 height 26
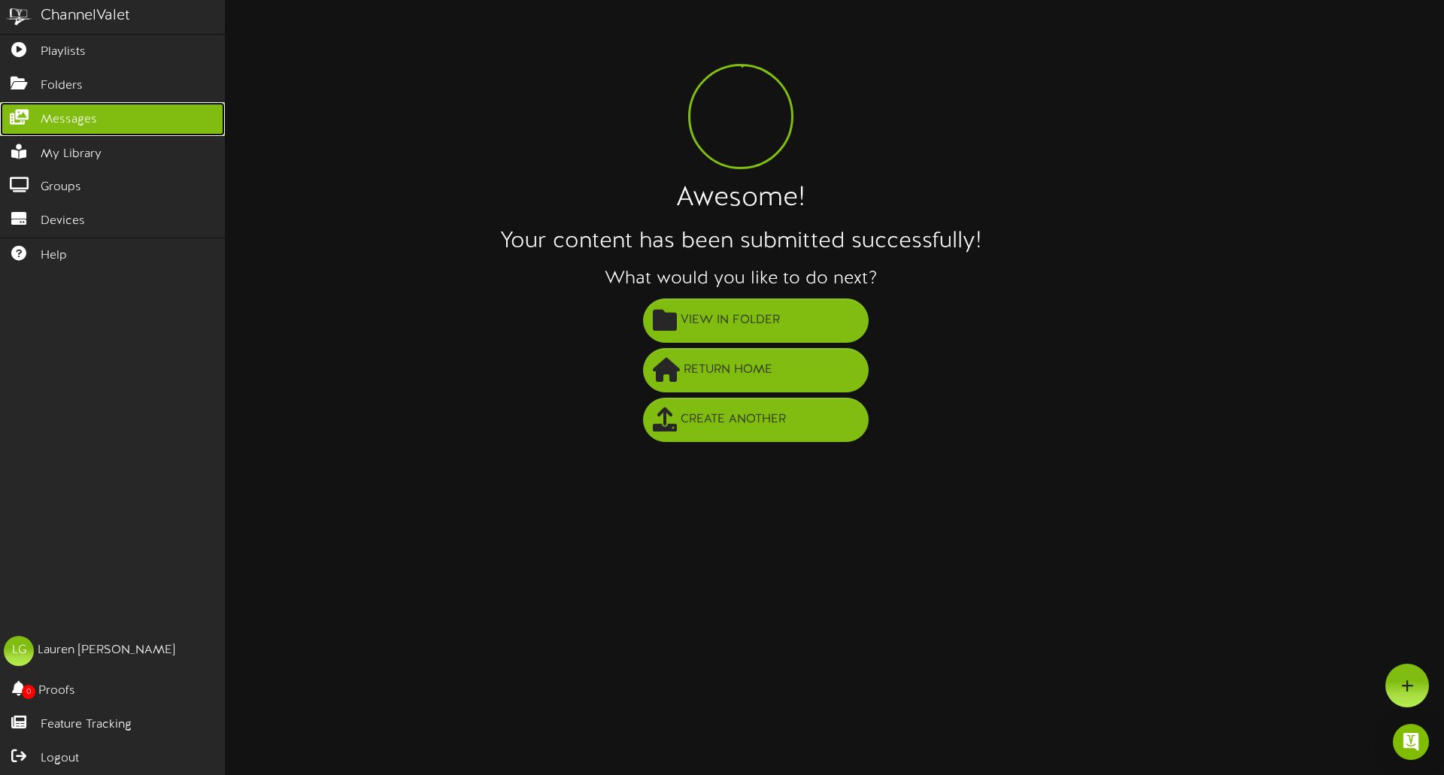
click at [66, 116] on span "Messages" at bounding box center [69, 119] width 56 height 17
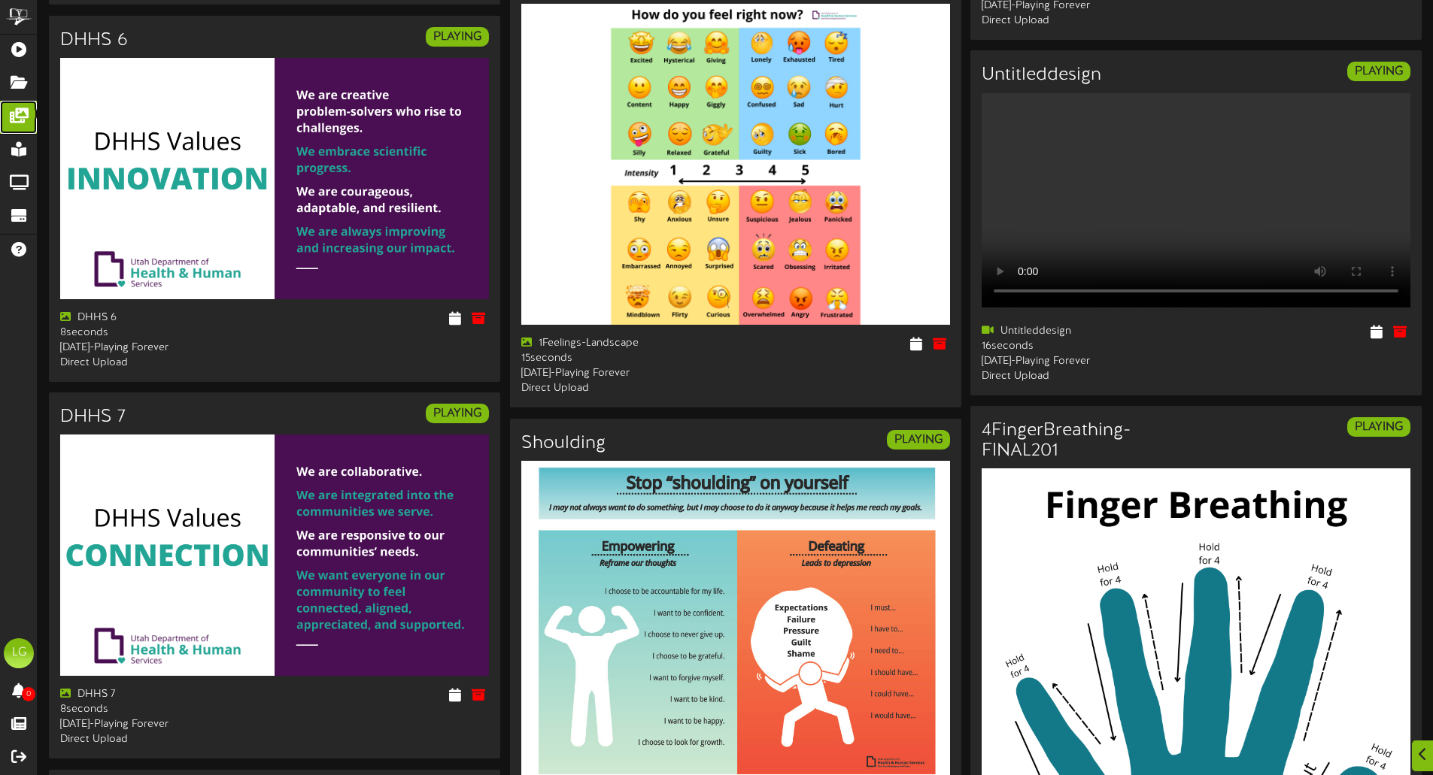
scroll to position [2380, 0]
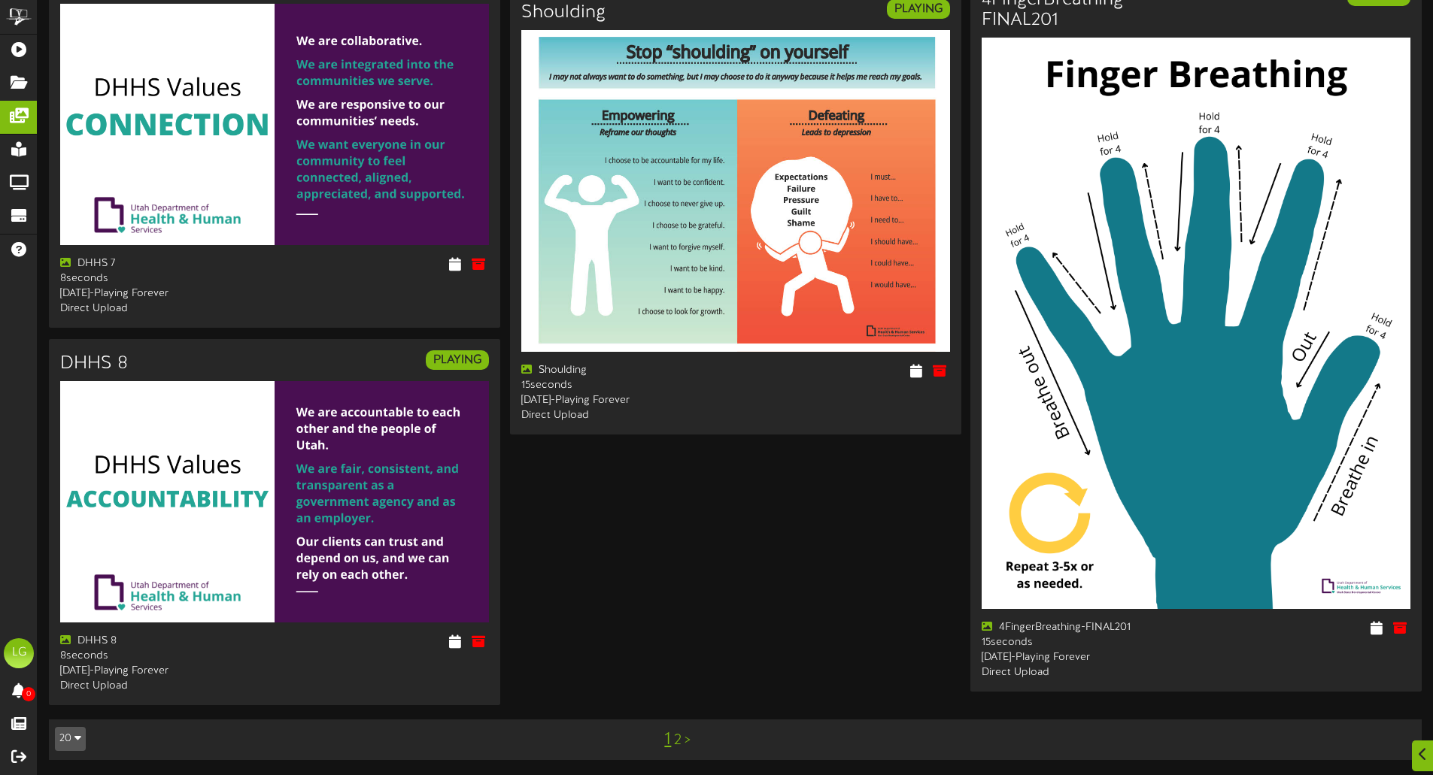
click at [687, 742] on link ">" at bounding box center [687, 741] width 6 height 17
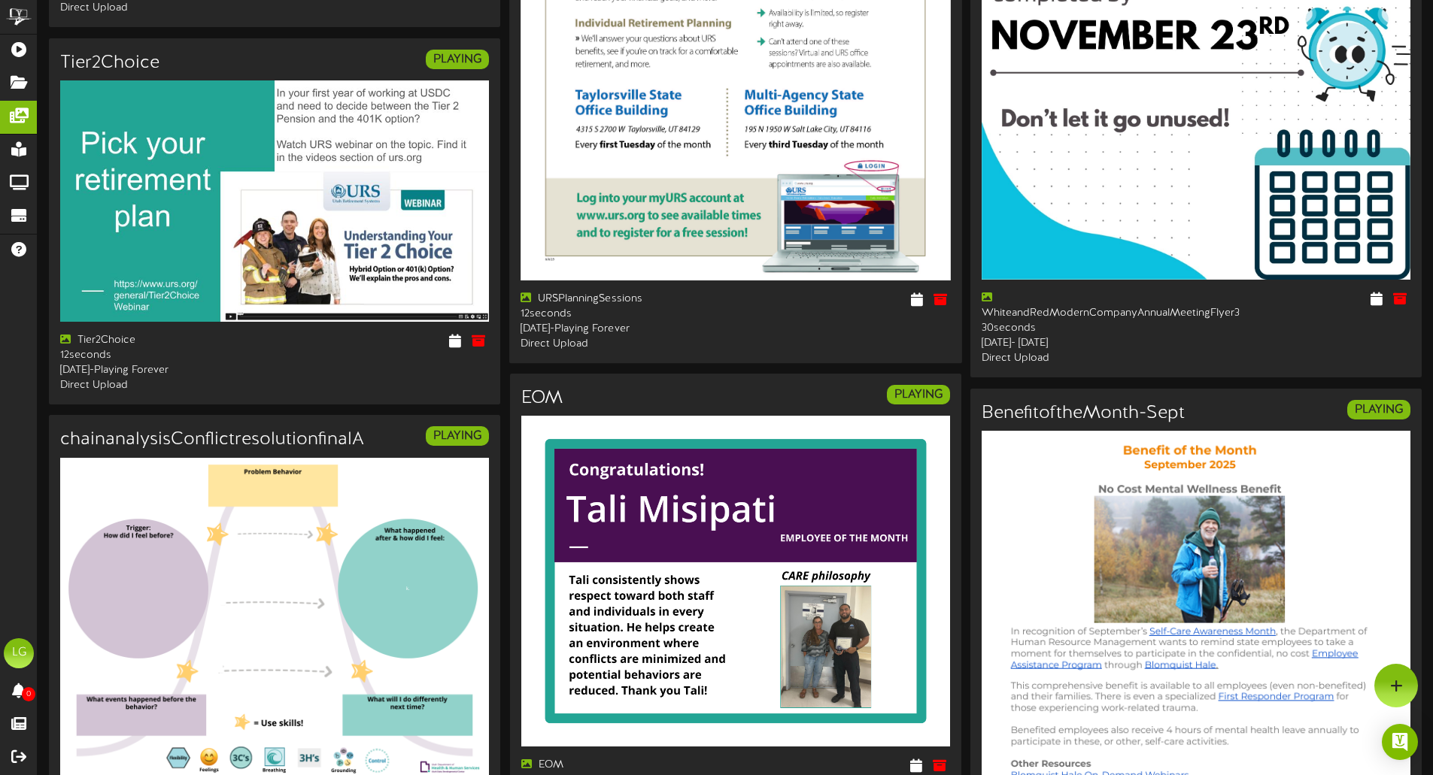
scroll to position [92, 0]
